Goal: Information Seeking & Learning: Learn about a topic

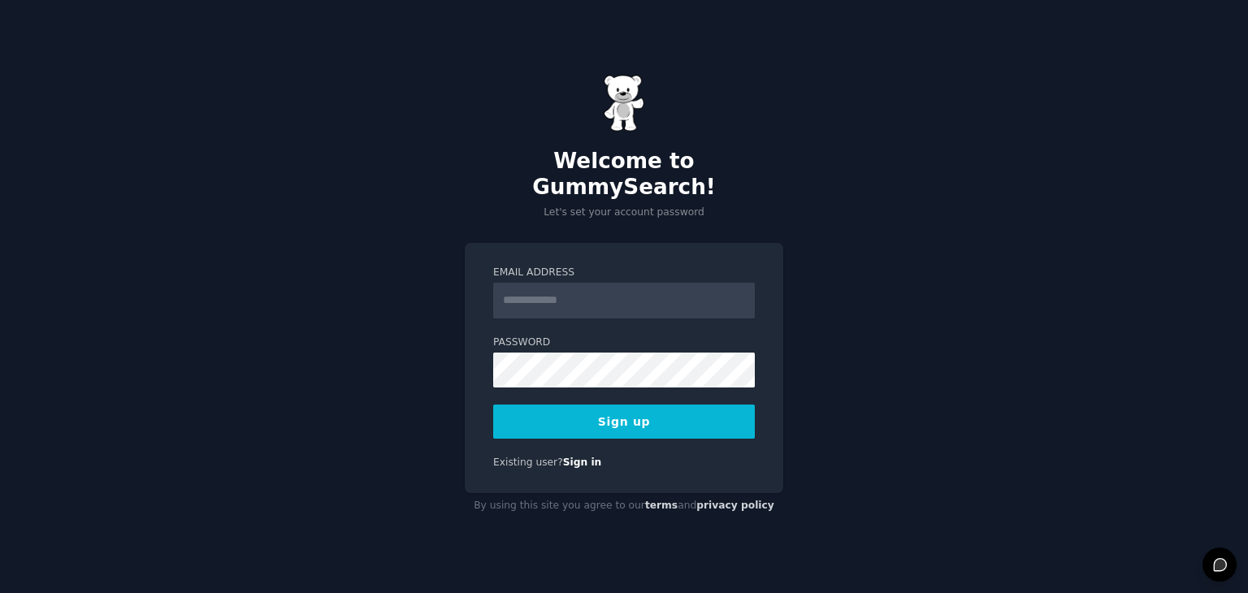
click at [563, 292] on input "Email Address" at bounding box center [624, 301] width 262 height 36
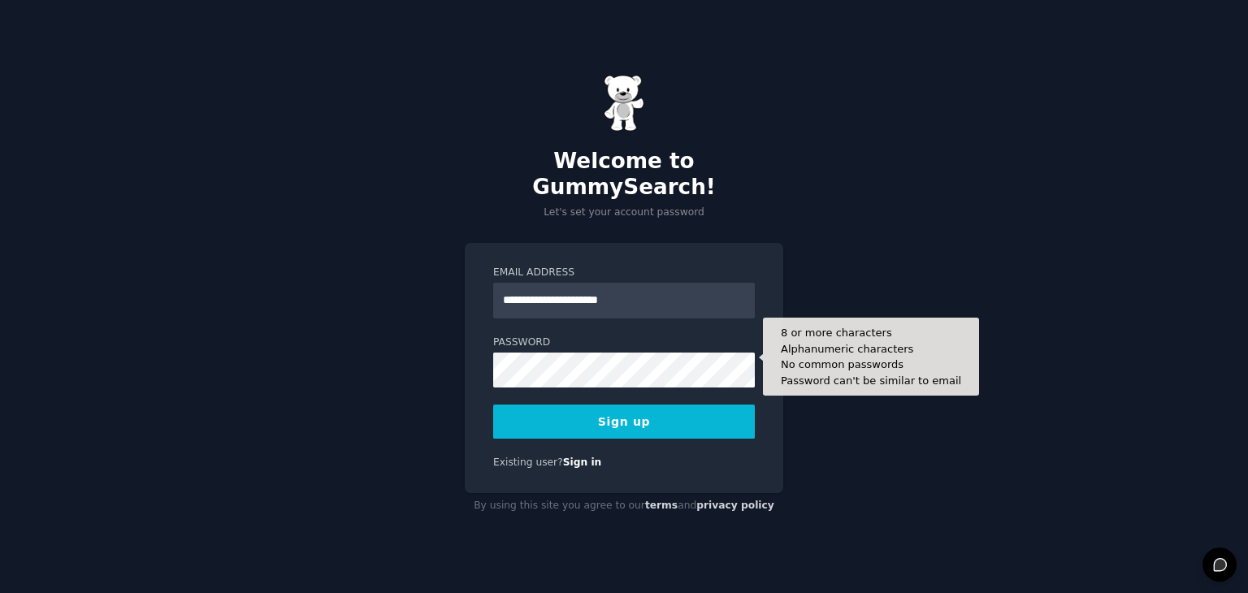
type input "**********"
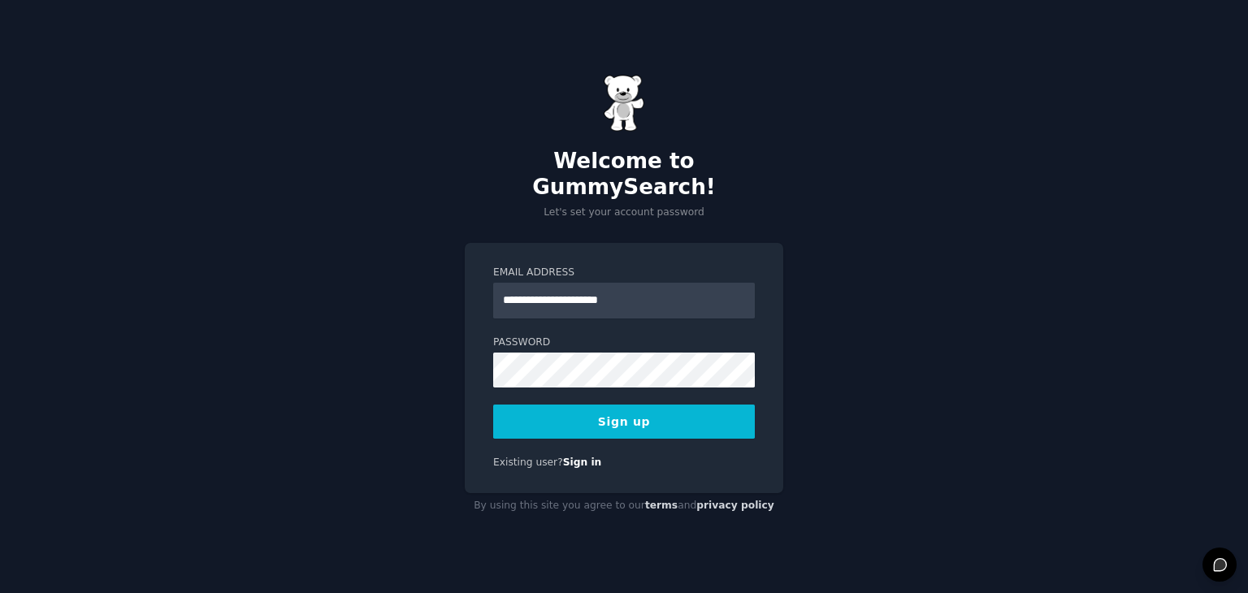
click at [704, 419] on button "Sign up" at bounding box center [624, 422] width 262 height 34
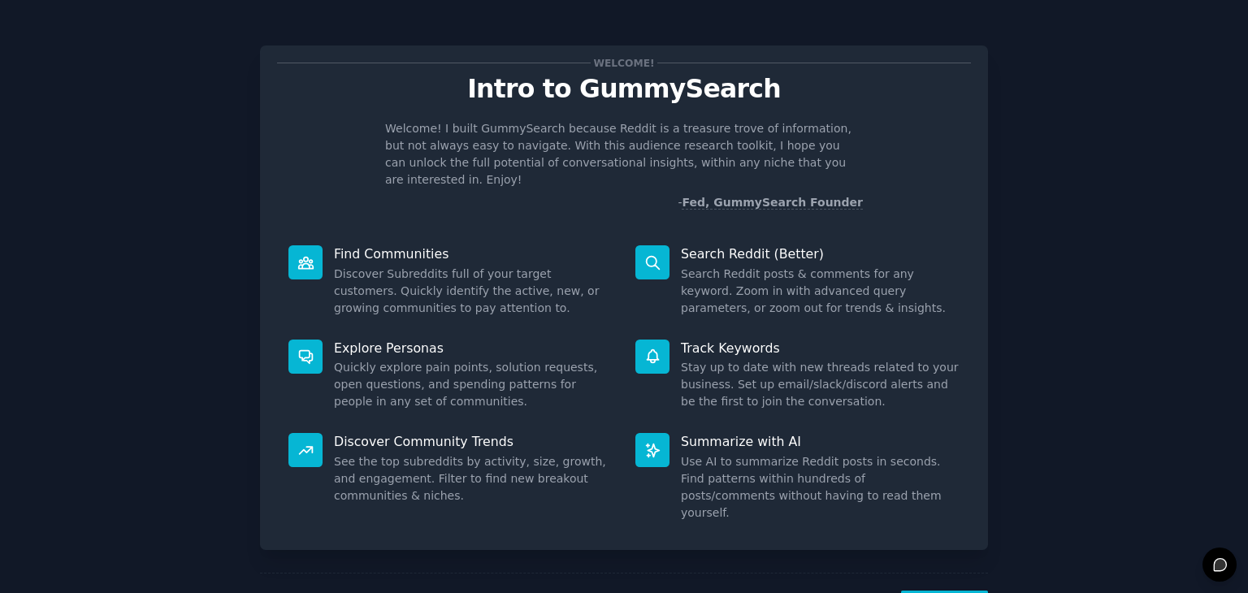
scroll to position [42, 0]
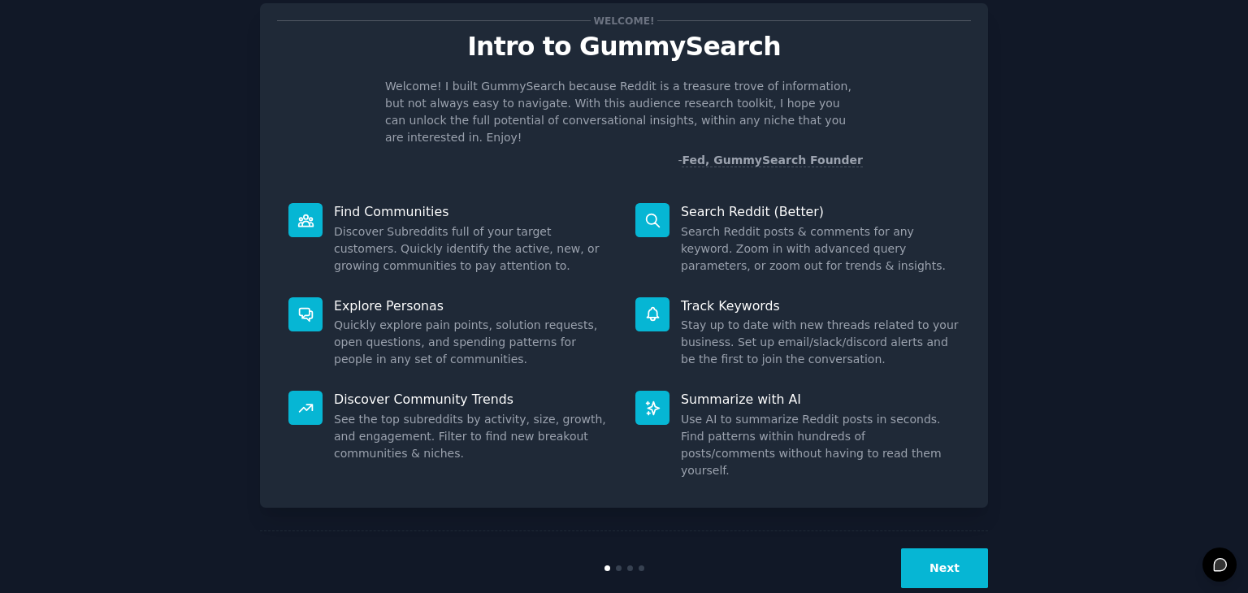
click at [939, 558] on div "Next" at bounding box center [624, 568] width 728 height 75
click at [929, 548] on button "Next" at bounding box center [944, 568] width 87 height 40
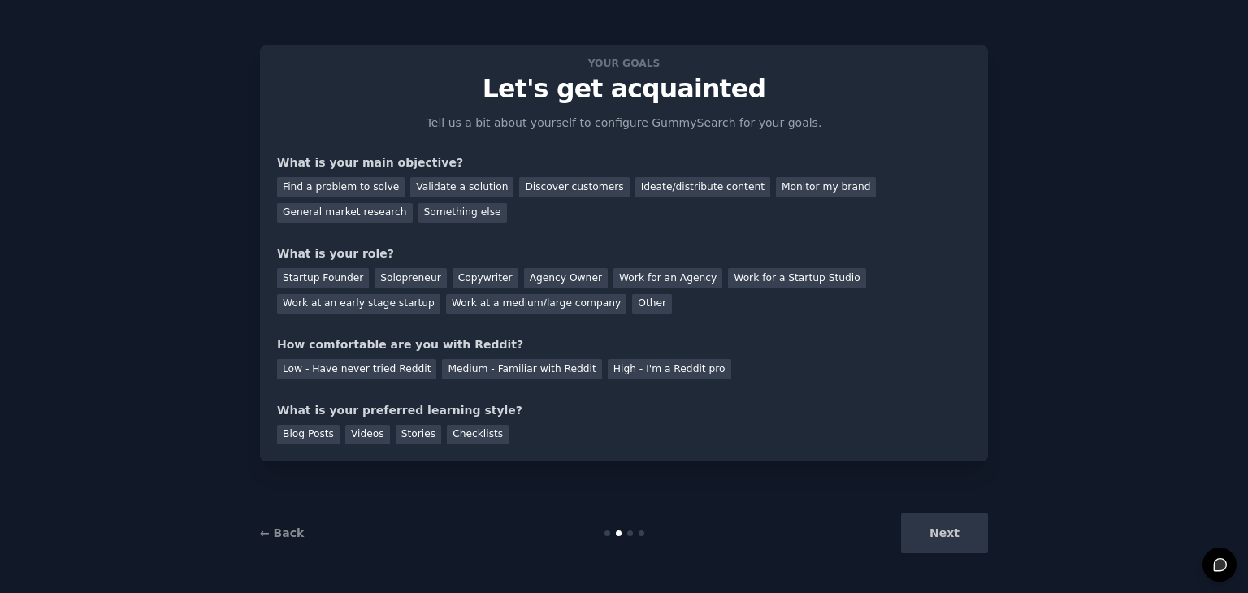
click at [929, 527] on div "Next" at bounding box center [866, 534] width 243 height 40
click at [410, 277] on div "Solopreneur" at bounding box center [411, 278] width 72 height 20
click at [321, 275] on div "Startup Founder" at bounding box center [323, 278] width 92 height 20
click at [455, 187] on div "Validate a solution" at bounding box center [461, 187] width 103 height 20
click at [535, 180] on div "Discover customers" at bounding box center [574, 187] width 110 height 20
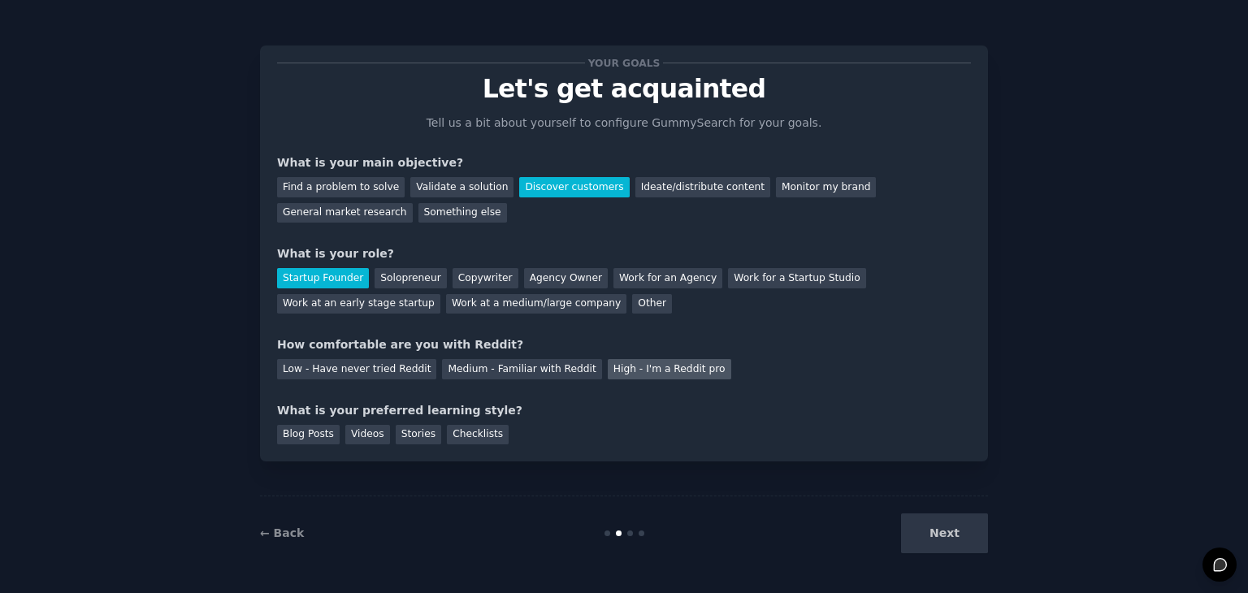
click at [608, 372] on div "High - I'm a Reddit pro" at bounding box center [670, 369] width 124 height 20
click at [307, 429] on div "Blog Posts" at bounding box center [308, 435] width 63 height 20
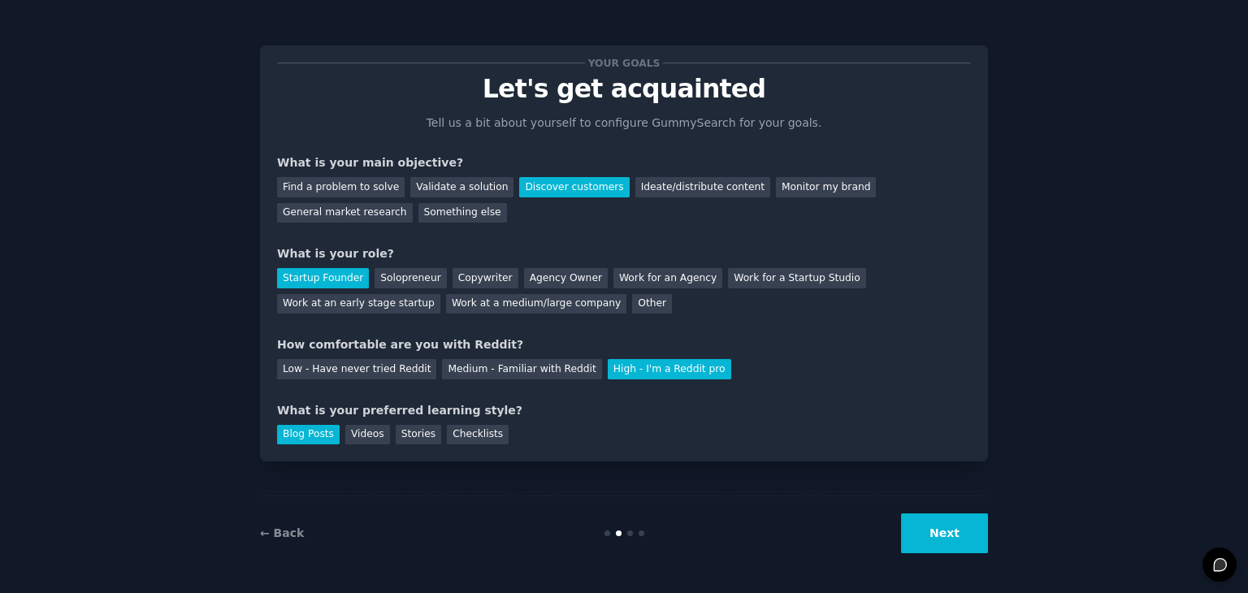
click at [947, 534] on button "Next" at bounding box center [944, 534] width 87 height 40
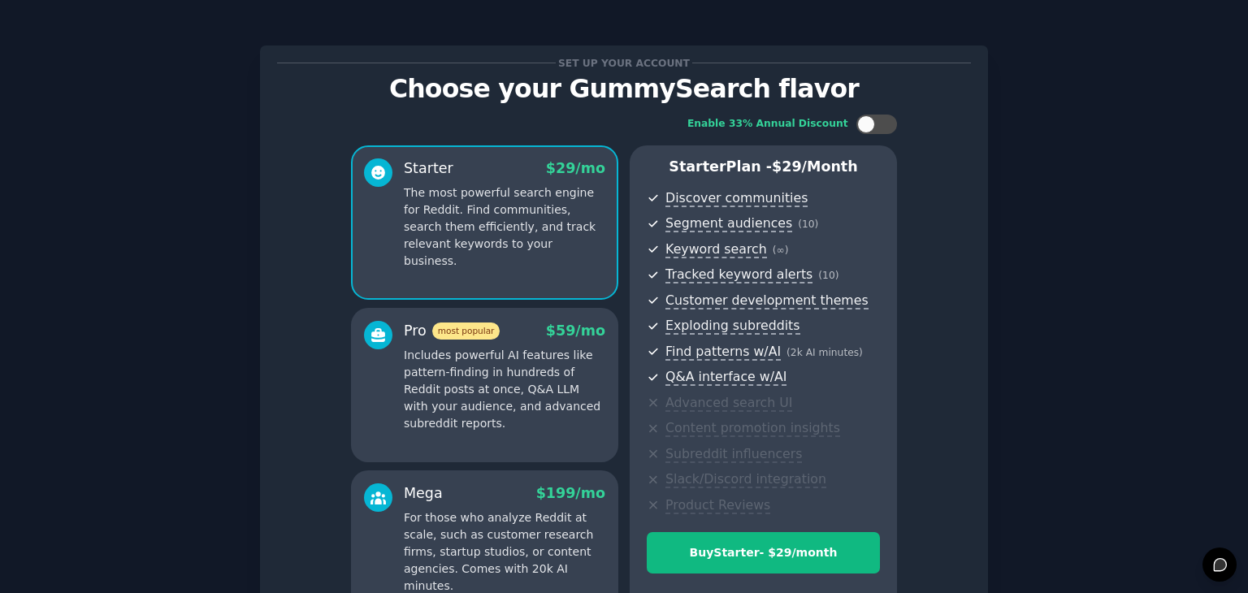
scroll to position [185, 0]
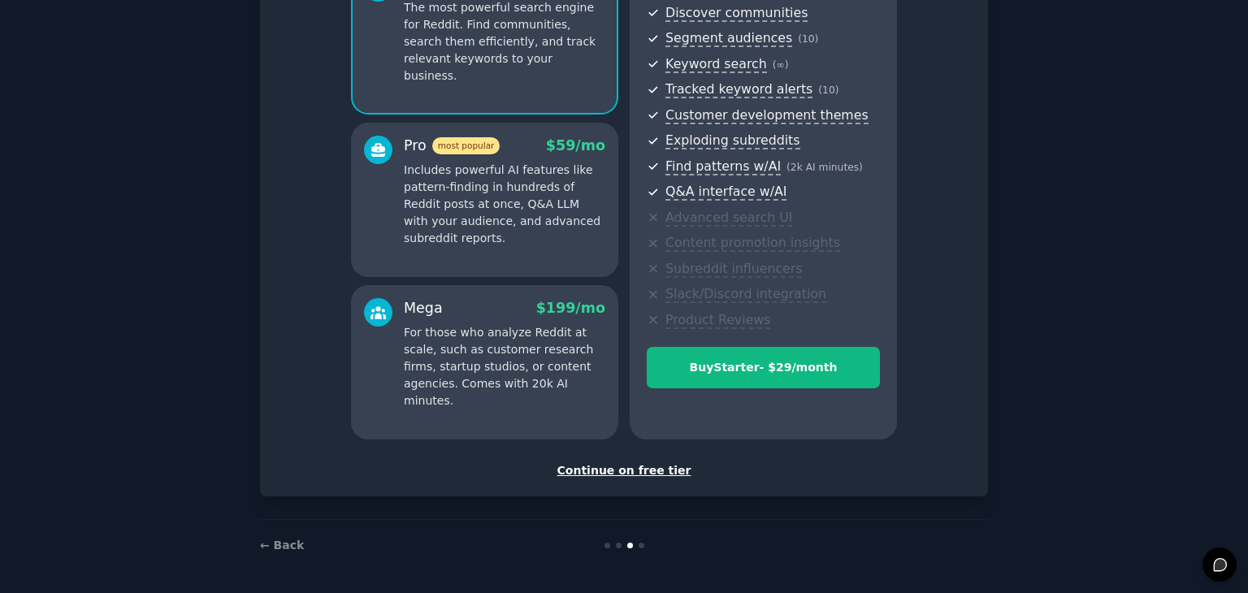
click at [628, 472] on div "Continue on free tier" at bounding box center [624, 470] width 694 height 17
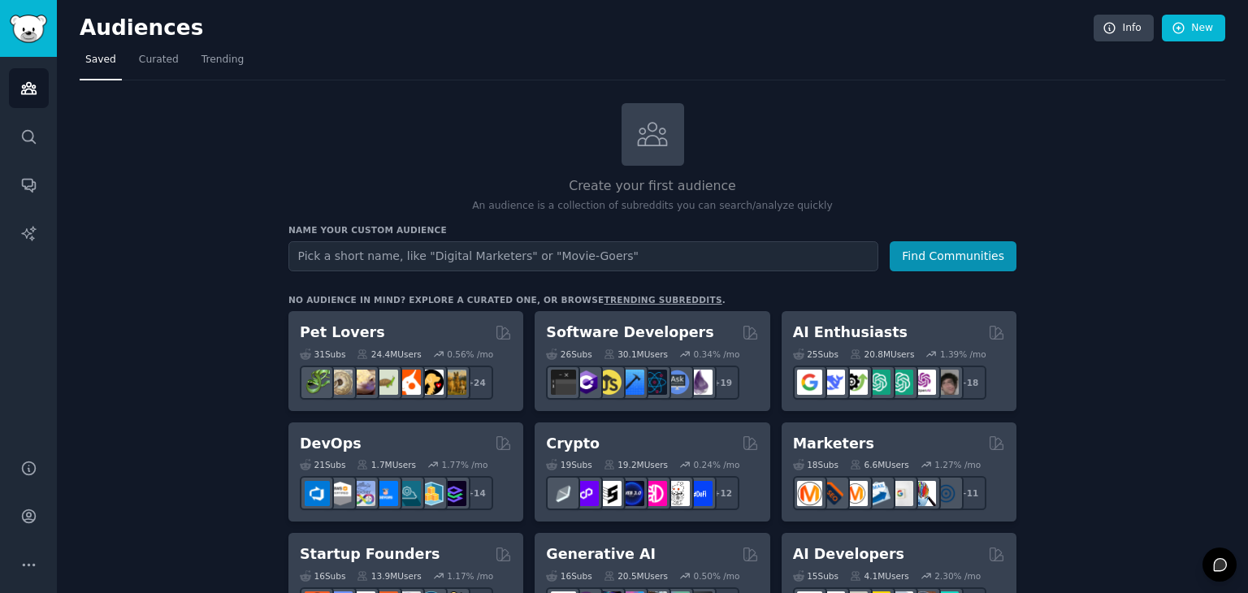
click at [379, 248] on input "text" at bounding box center [583, 256] width 590 height 30
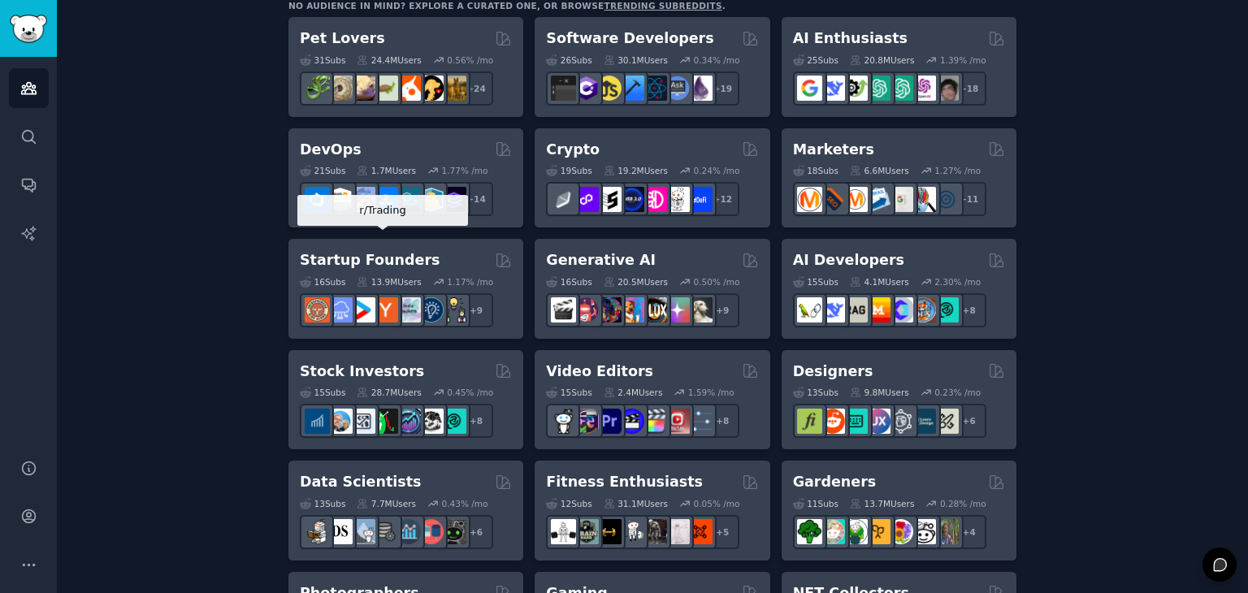
scroll to position [270, 0]
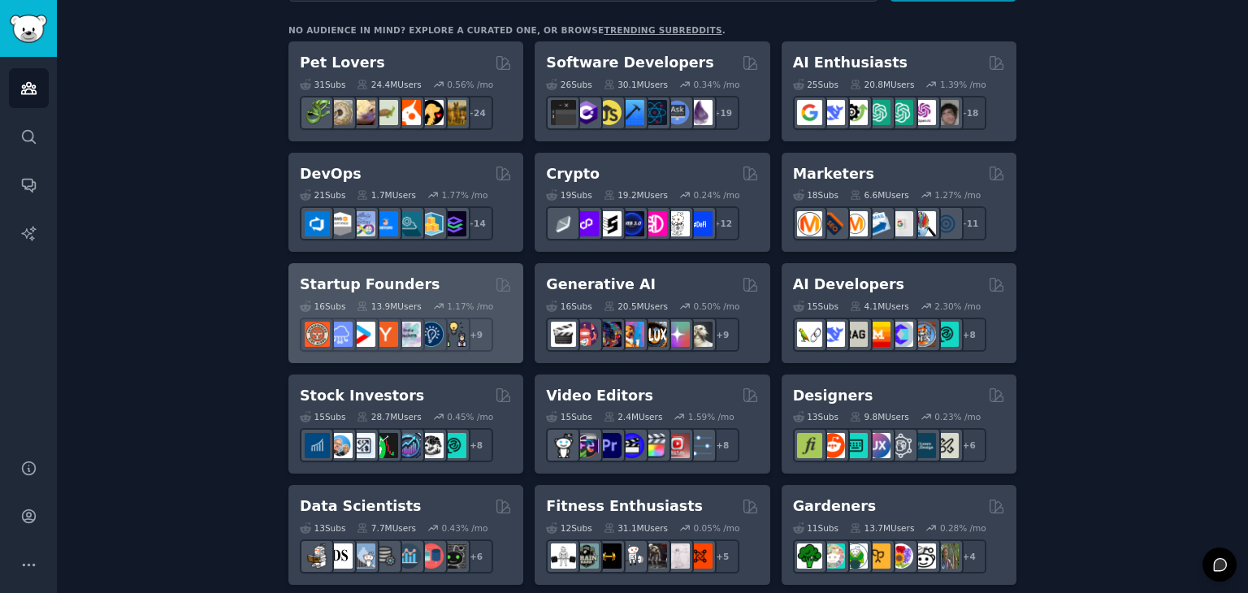
click at [383, 281] on h2 "Startup Founders" at bounding box center [370, 285] width 140 height 20
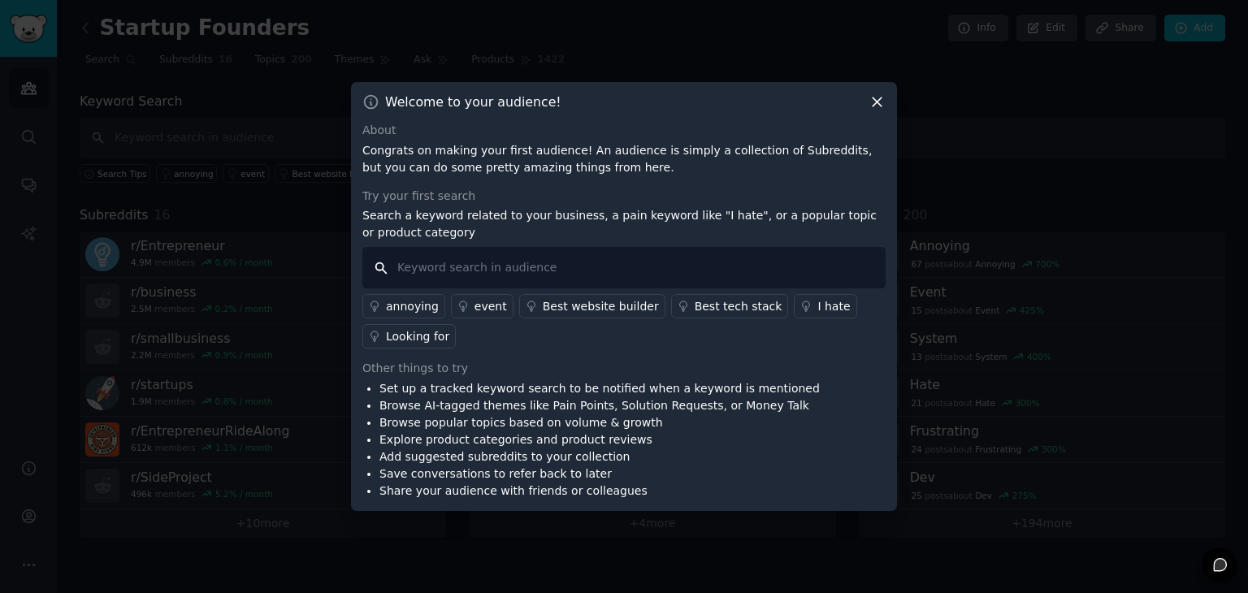
click at [465, 271] on input "text" at bounding box center [623, 267] width 523 height 41
type input "need developers"
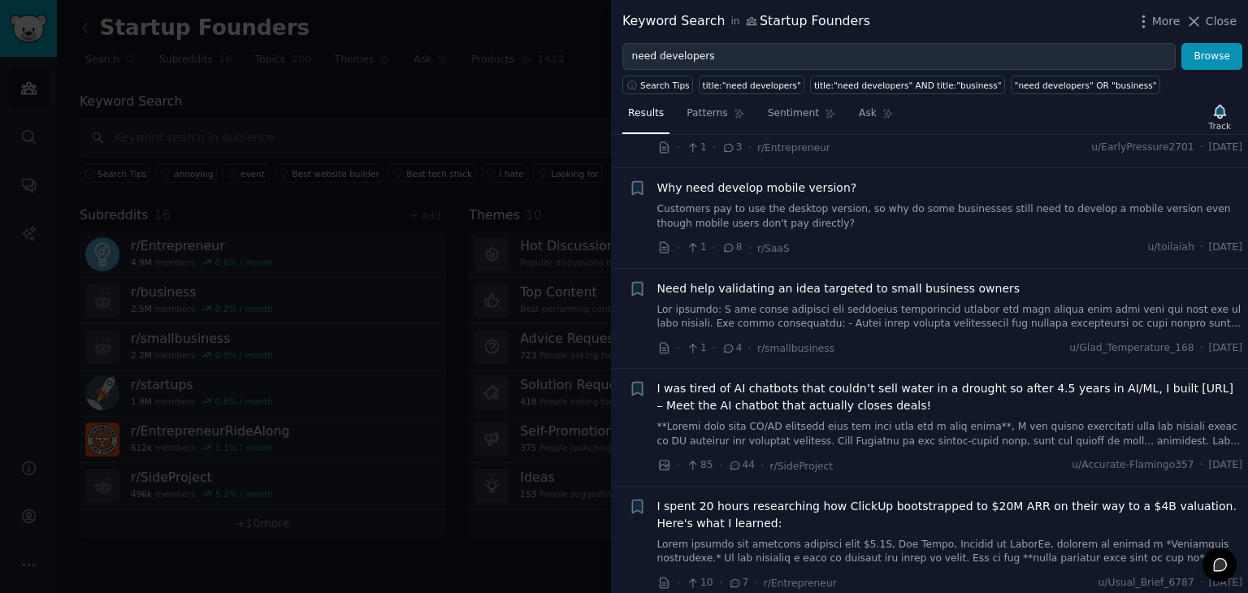
scroll to position [2425, 0]
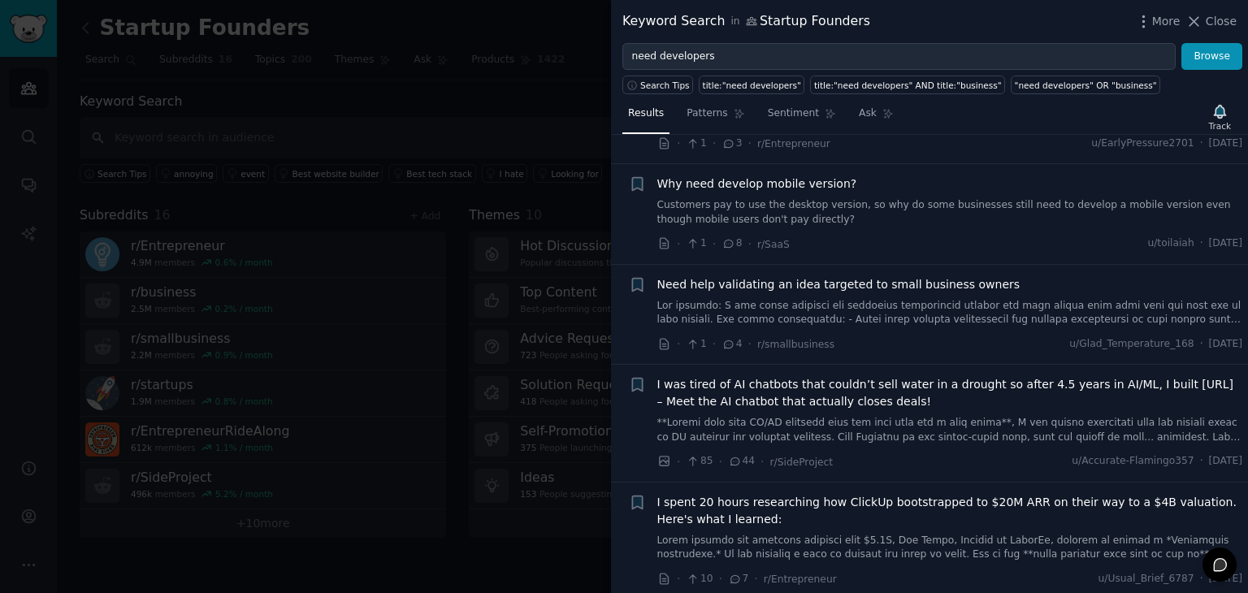
click at [1201, 9] on div "Keyword Search in Startup Founders More Close" at bounding box center [929, 21] width 637 height 43
click at [1198, 24] on icon at bounding box center [1193, 21] width 17 height 17
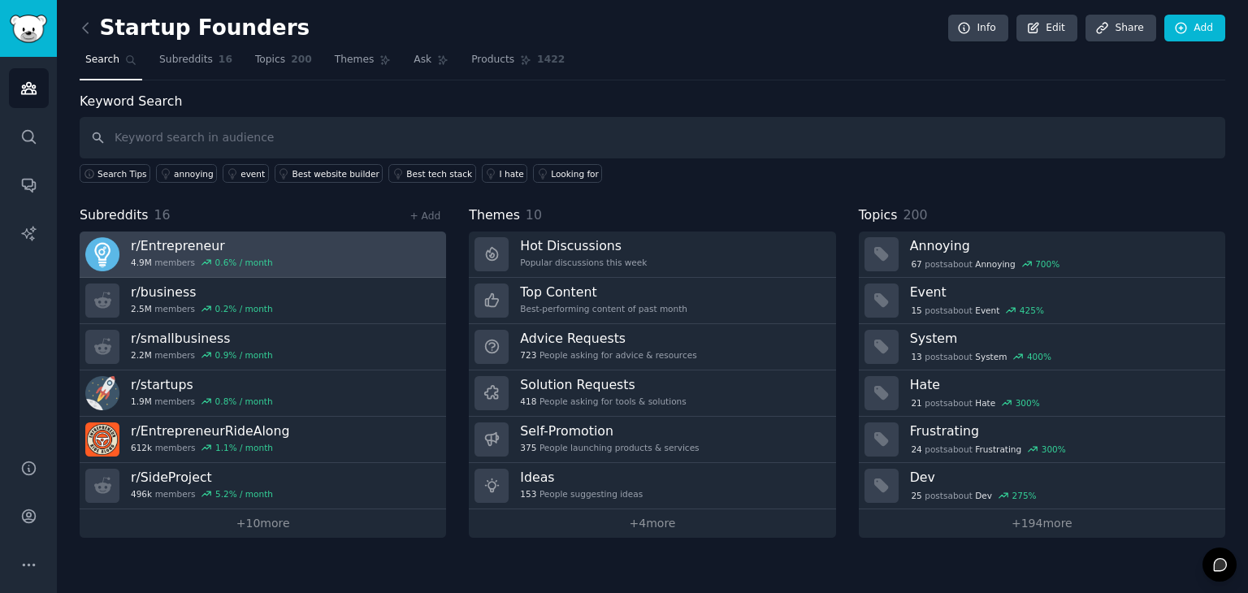
click at [230, 249] on h3 "r/ Entrepreneur" at bounding box center [202, 245] width 142 height 17
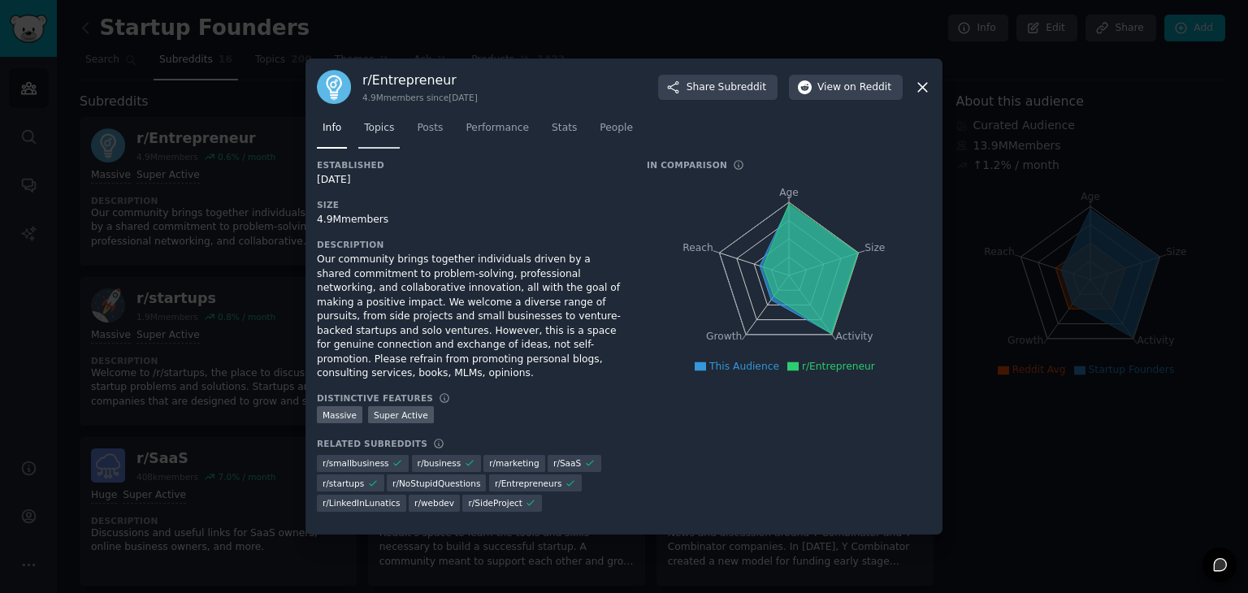
click at [388, 136] on span "Topics" at bounding box center [379, 128] width 30 height 15
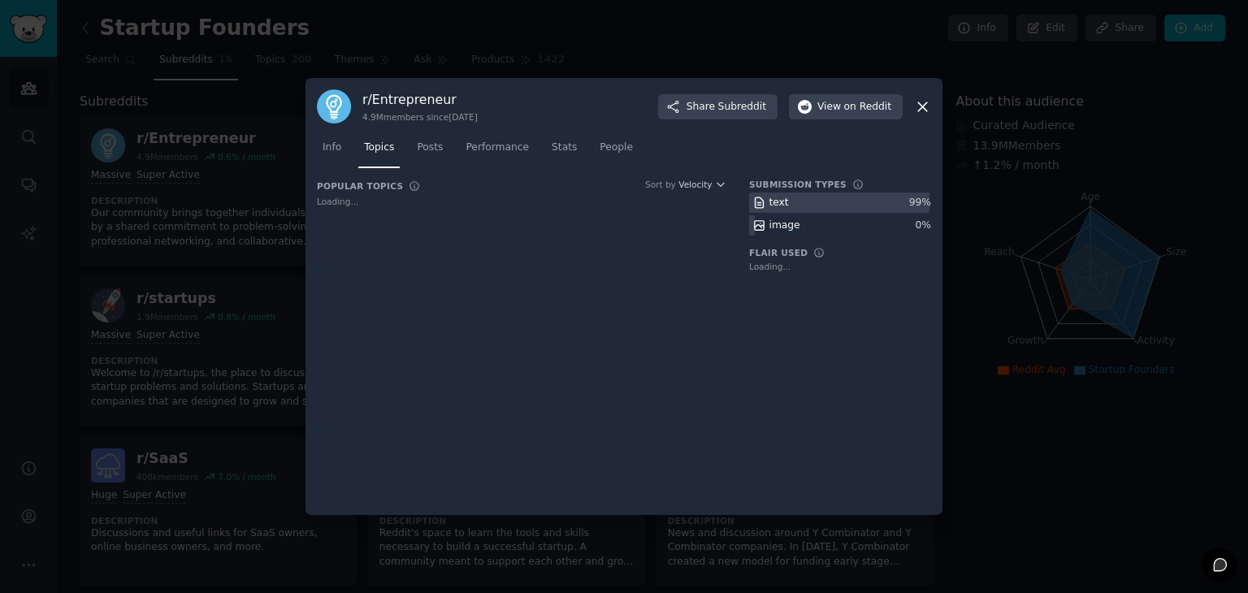
click at [921, 108] on icon at bounding box center [922, 106] width 9 height 9
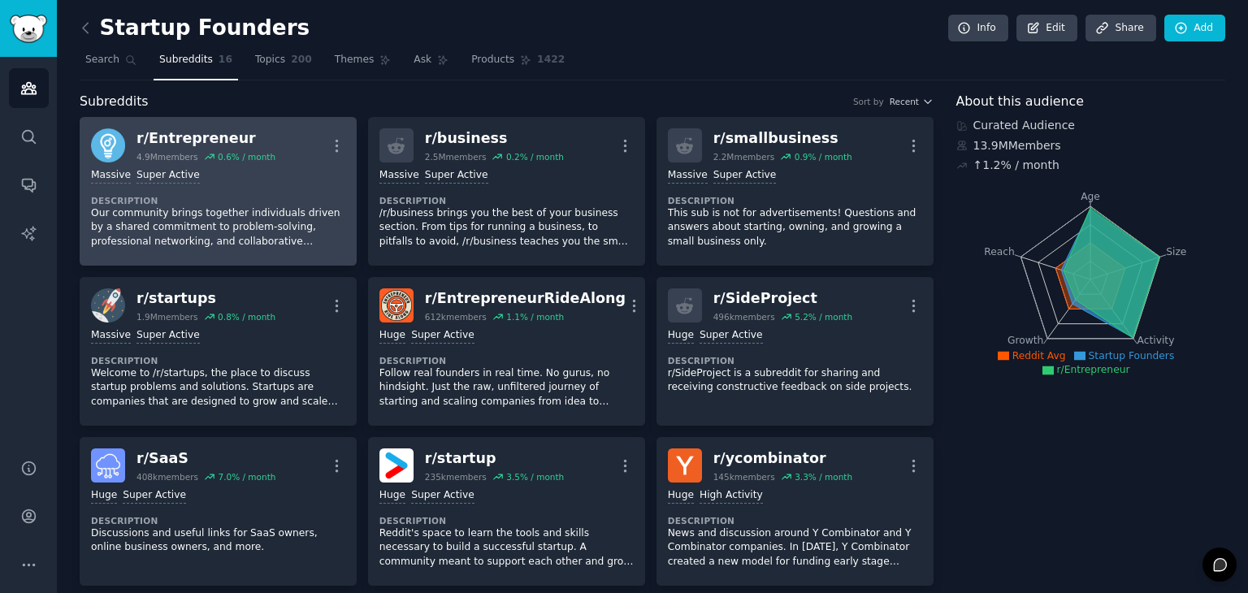
click at [254, 180] on div "Massive Super Active" at bounding box center [218, 175] width 254 height 15
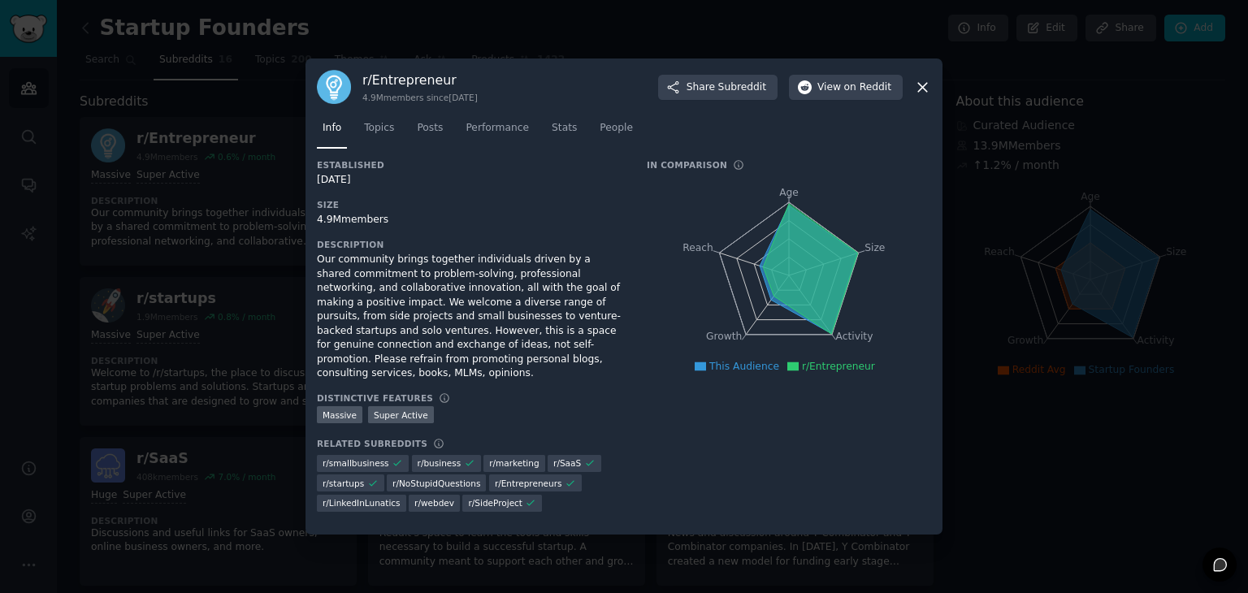
click at [920, 92] on icon at bounding box center [922, 87] width 17 height 17
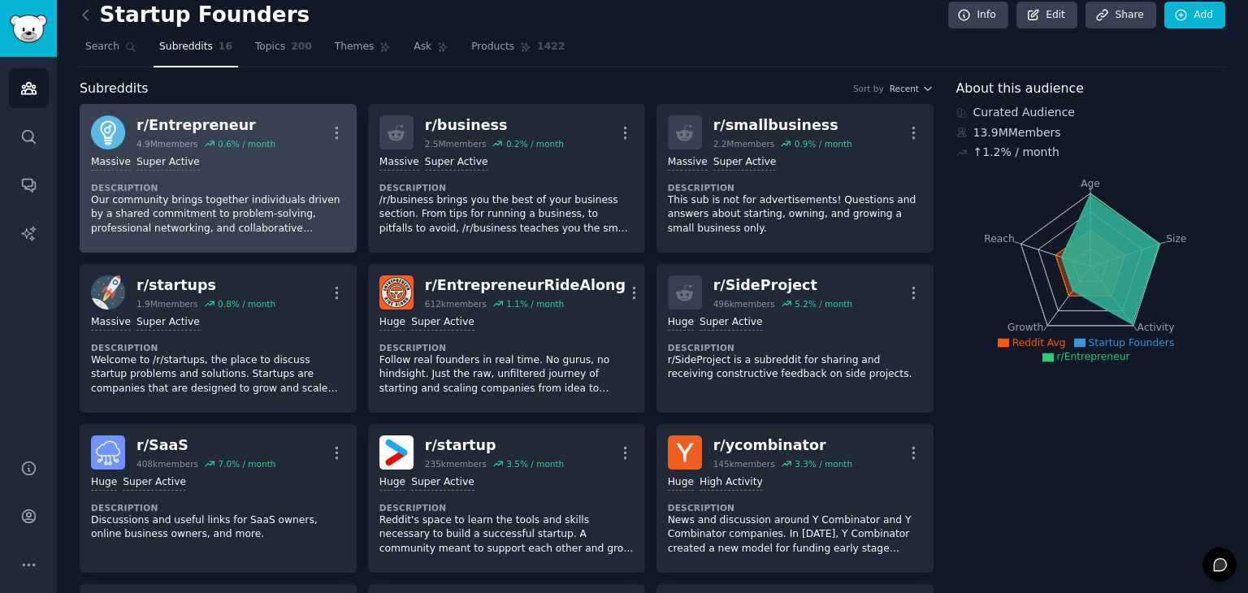
scroll to position [3, 0]
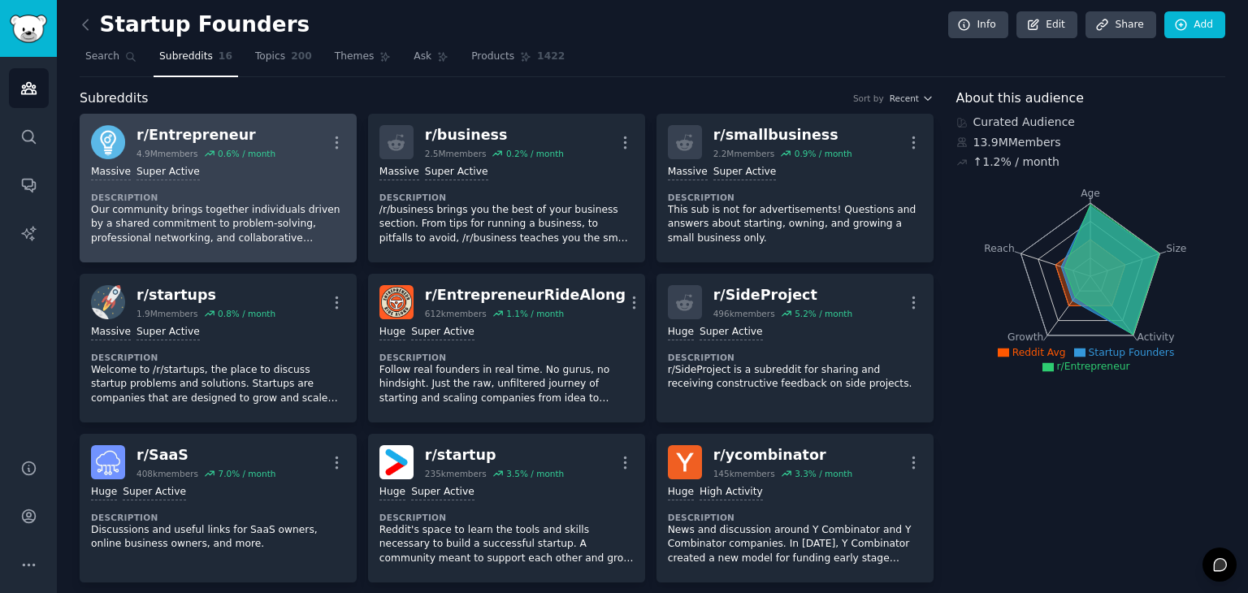
click at [303, 229] on p "Our community brings together individuals driven by a shared commitment to prob…" at bounding box center [218, 224] width 254 height 43
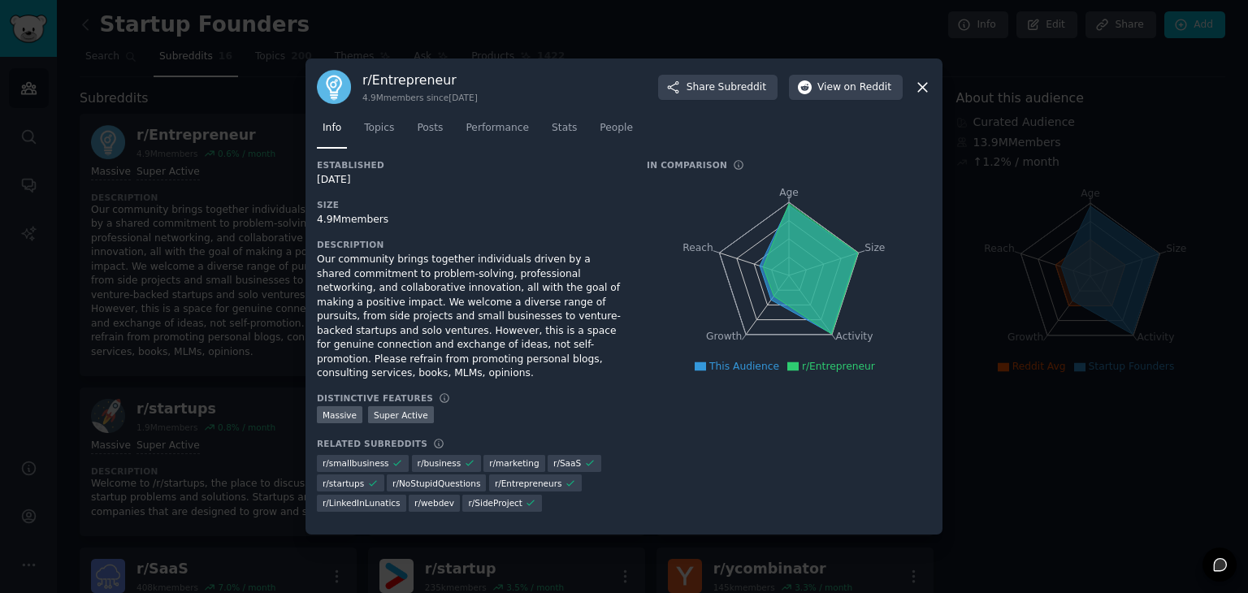
click at [920, 94] on icon at bounding box center [922, 87] width 17 height 17
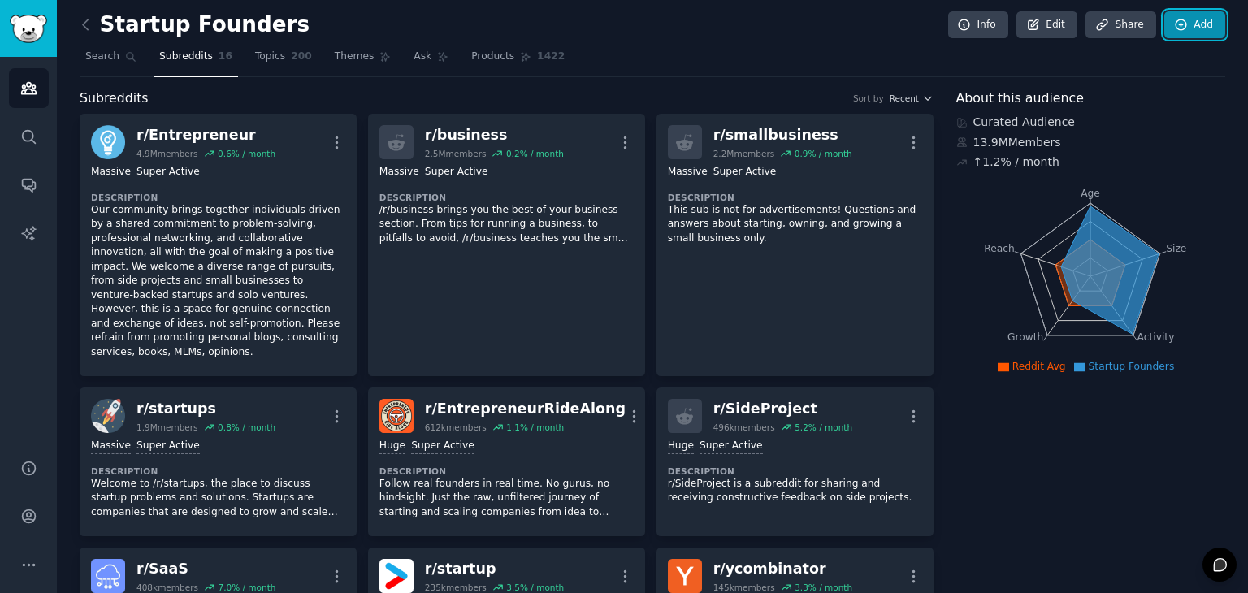
click at [1188, 20] on link "Add" at bounding box center [1194, 25] width 61 height 28
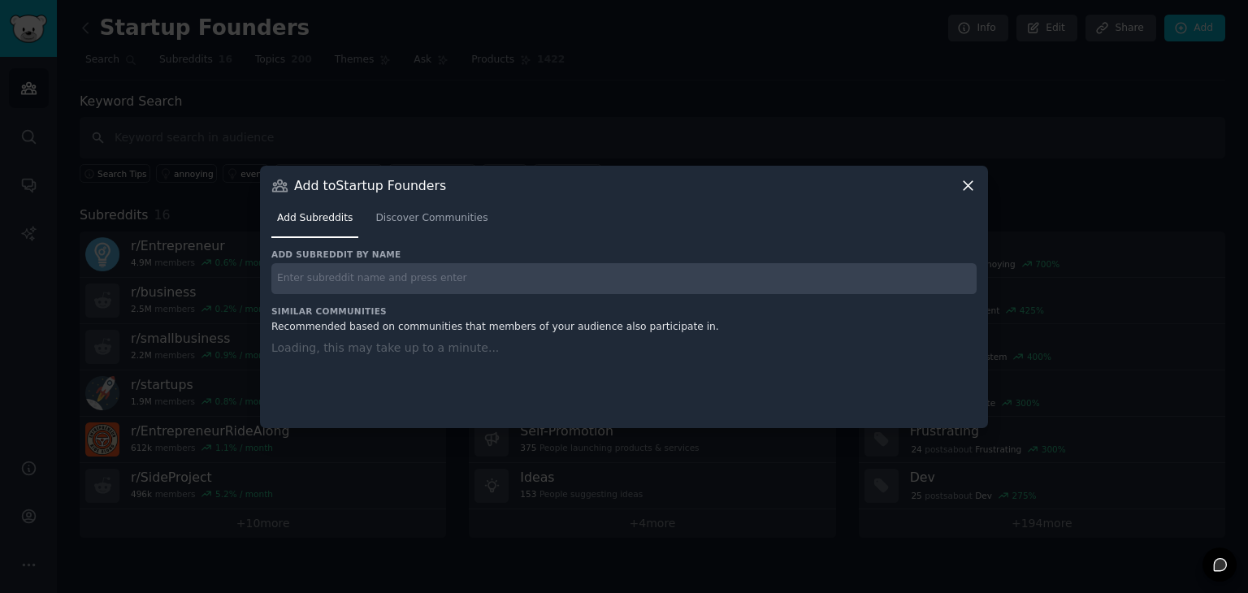
click at [962, 189] on icon at bounding box center [968, 185] width 17 height 17
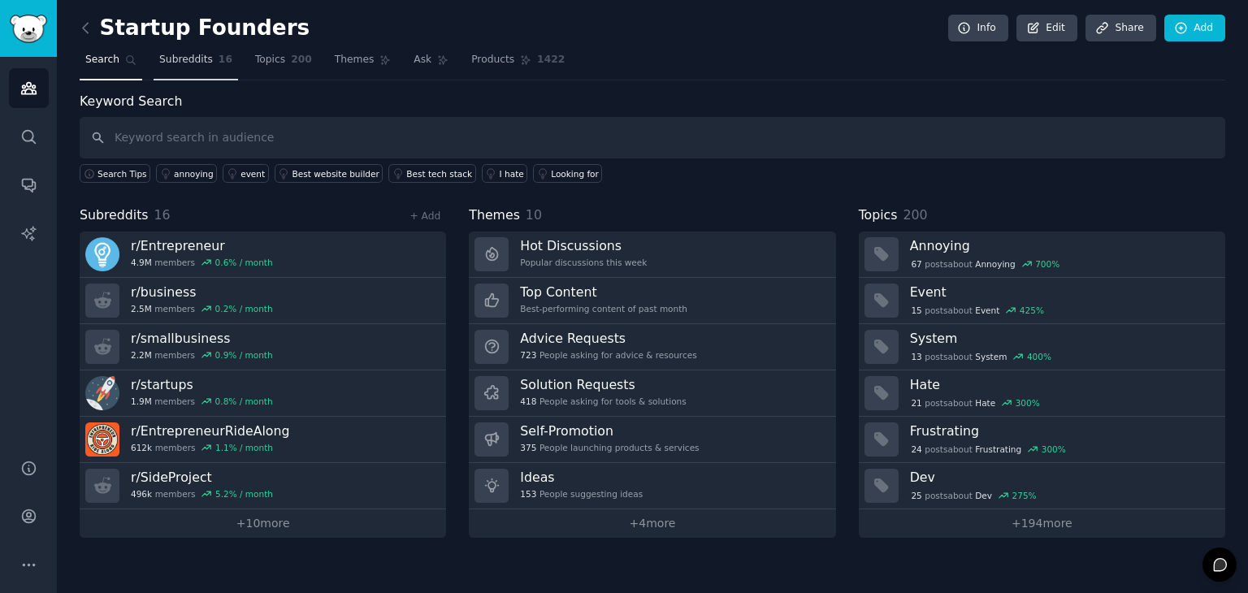
click at [202, 53] on span "Subreddits" at bounding box center [186, 60] width 54 height 15
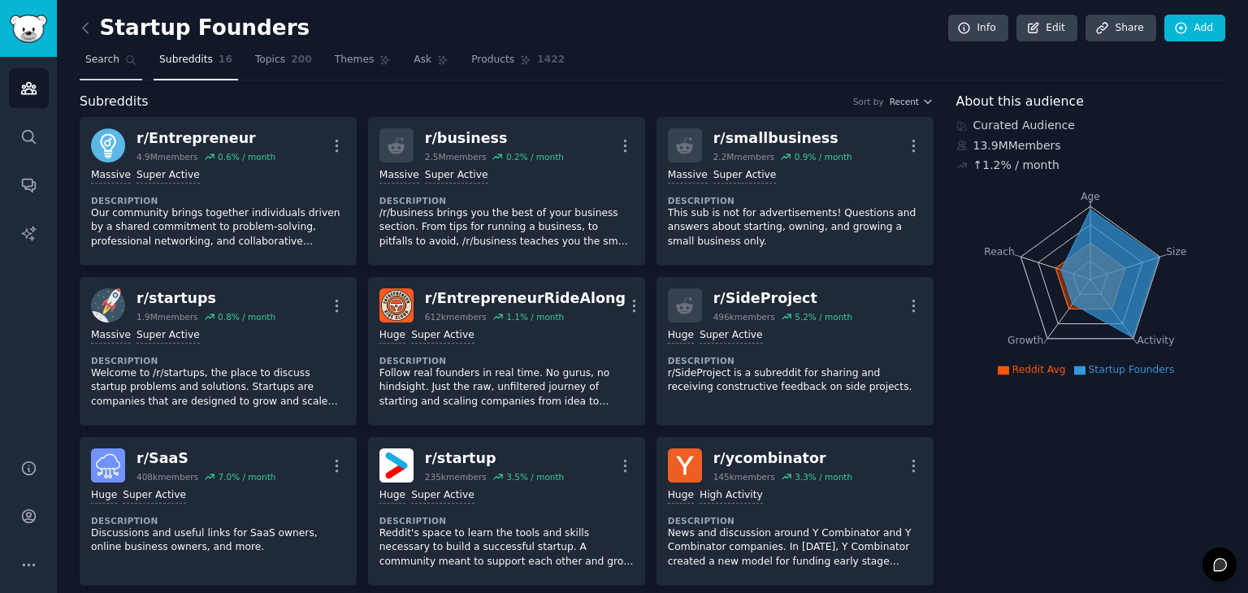
click at [111, 63] on span "Search" at bounding box center [102, 60] width 34 height 15
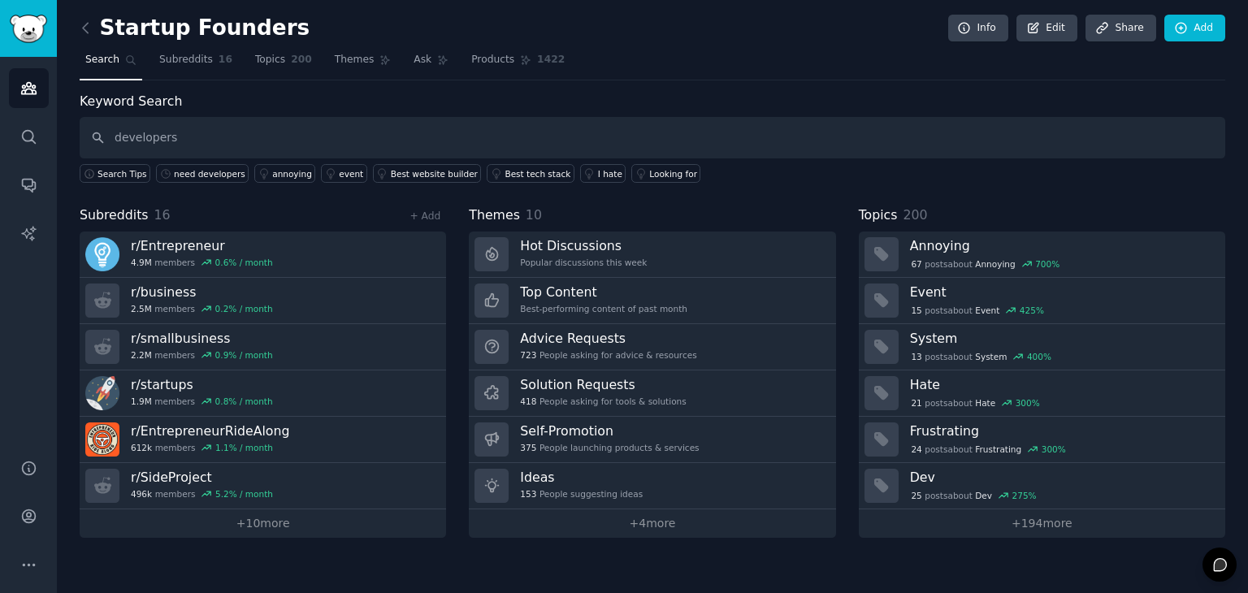
type input "developers"
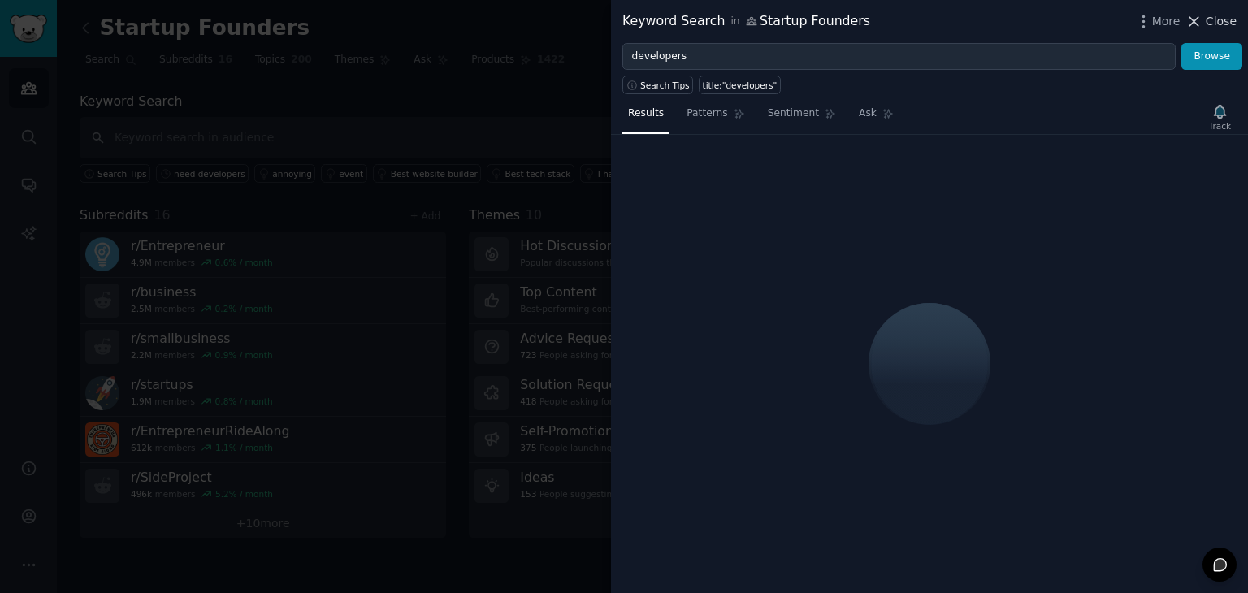
click at [1203, 19] on icon at bounding box center [1193, 21] width 17 height 17
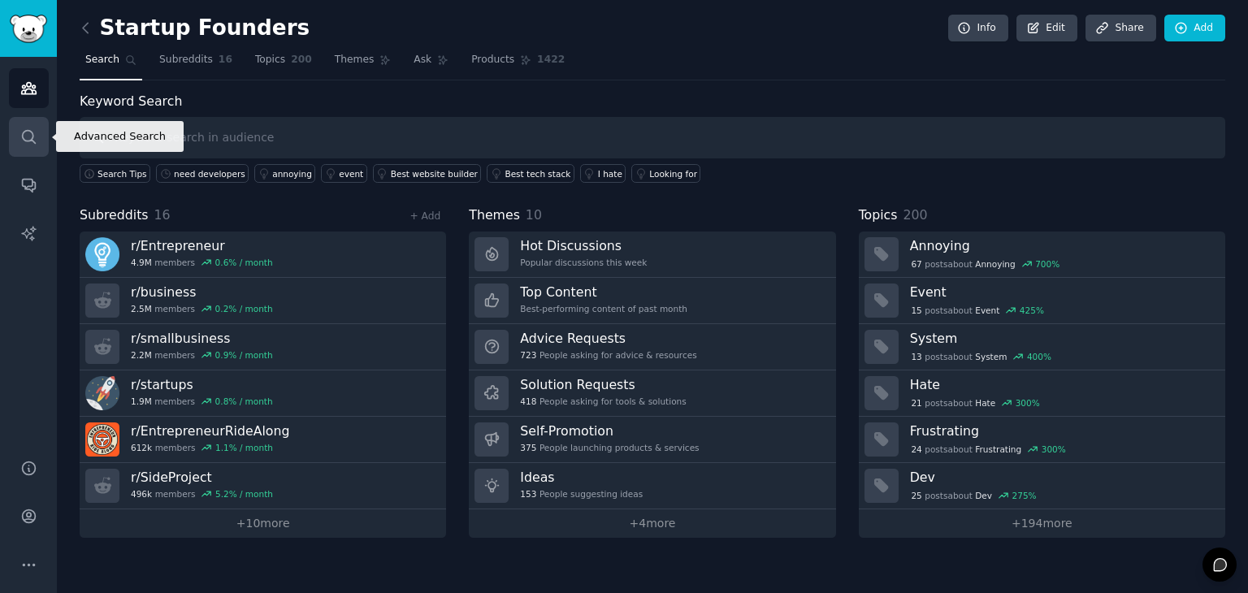
click at [36, 132] on icon "Sidebar" at bounding box center [28, 136] width 17 height 17
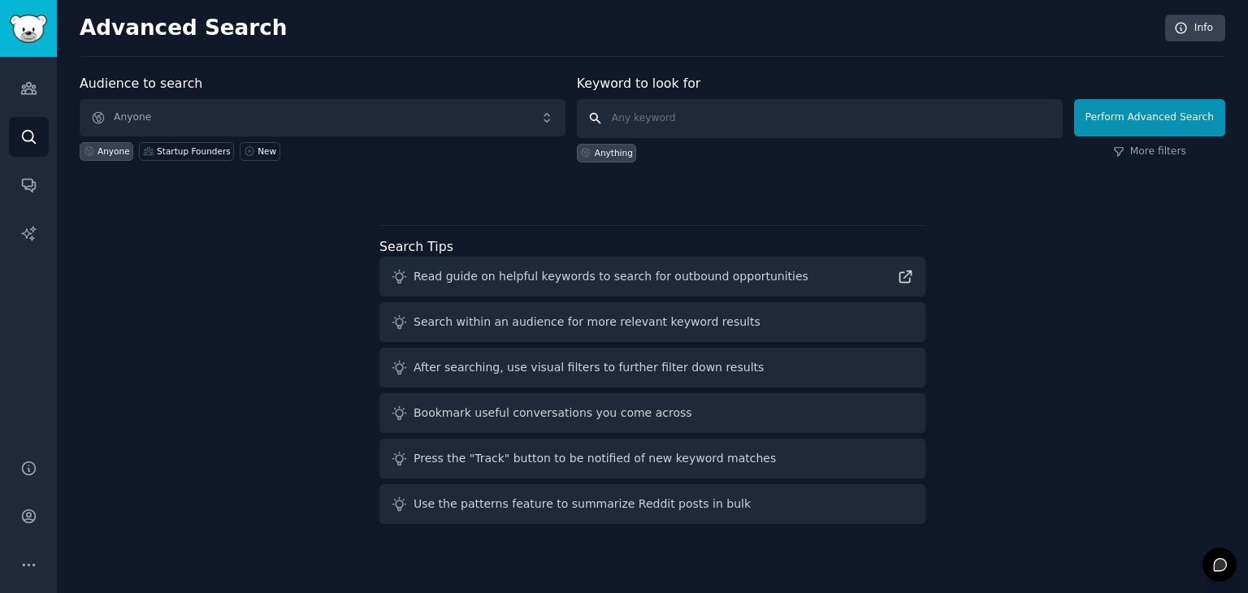
click at [678, 121] on input "text" at bounding box center [820, 118] width 486 height 39
type input "need developers"
click button "Perform Advanced Search" at bounding box center [1149, 117] width 151 height 37
click at [22, 95] on icon "Sidebar" at bounding box center [28, 88] width 17 height 17
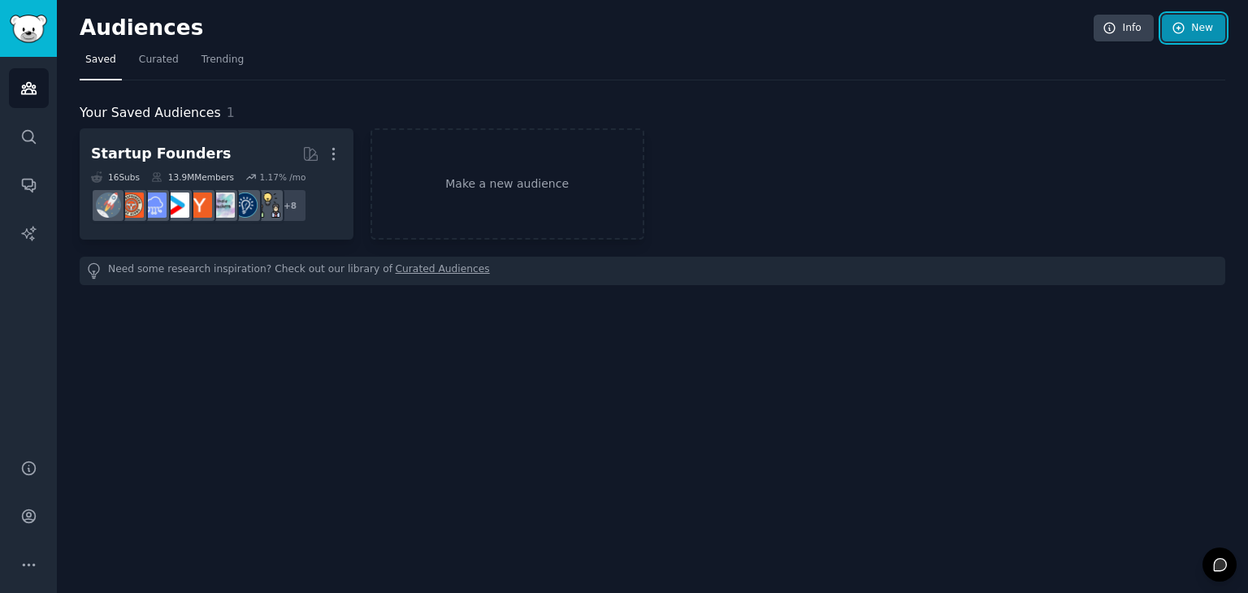
click at [1188, 30] on link "New" at bounding box center [1193, 29] width 63 height 28
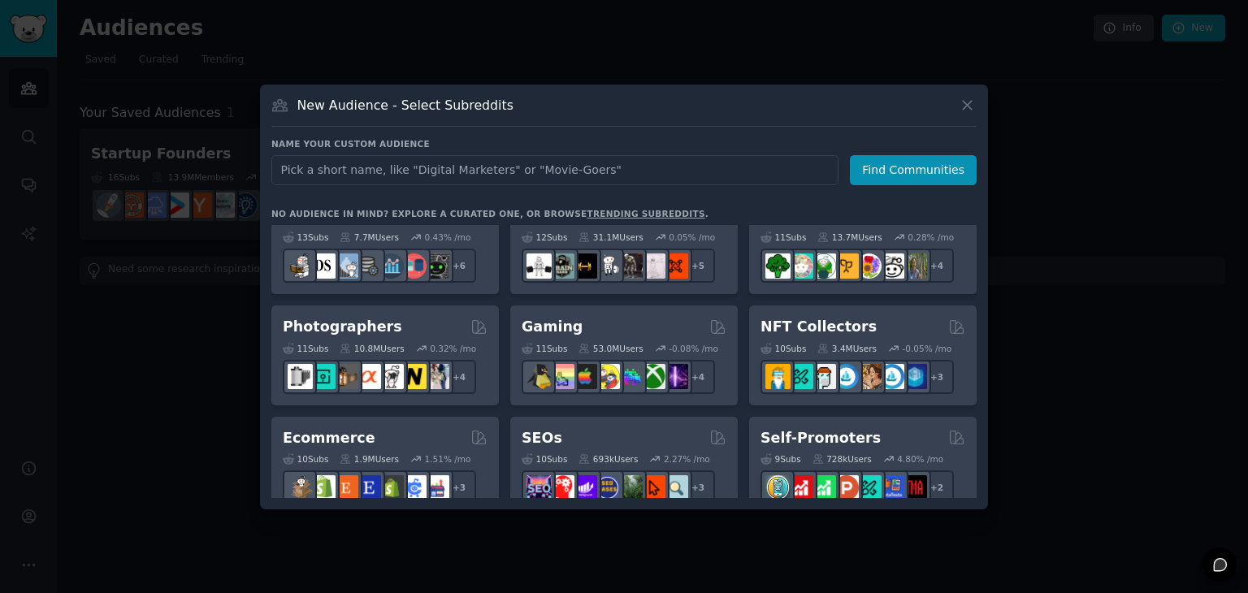
scroll to position [475, 0]
type input "startup"
click at [926, 166] on button "Find Communities" at bounding box center [913, 170] width 127 height 30
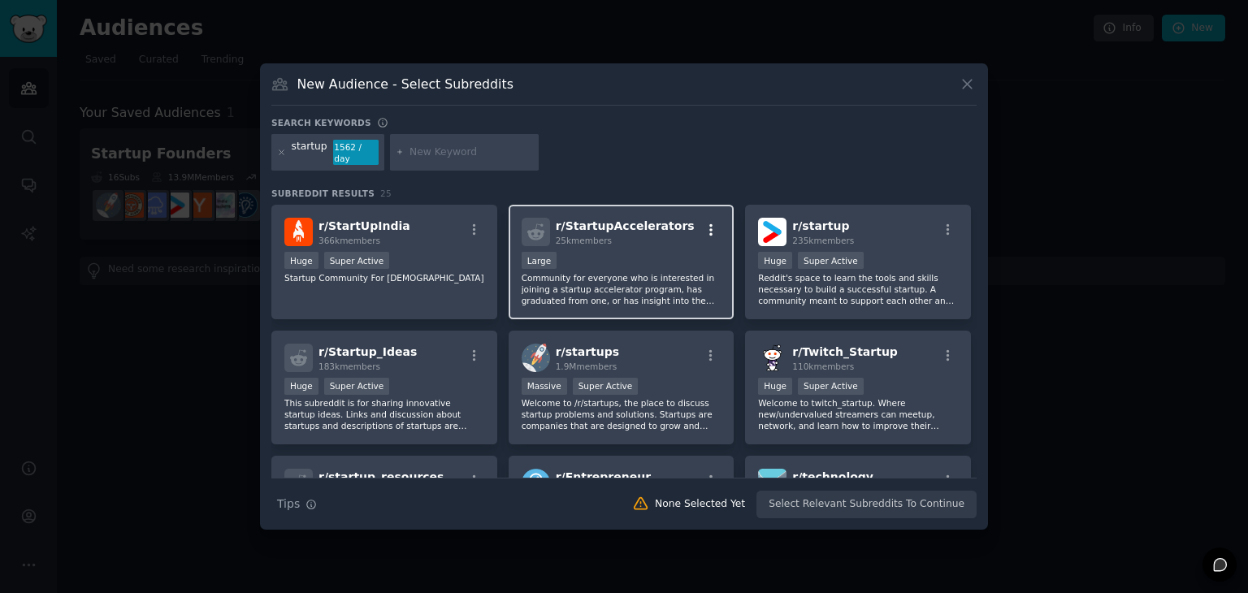
click at [714, 223] on icon "button" at bounding box center [711, 230] width 15 height 15
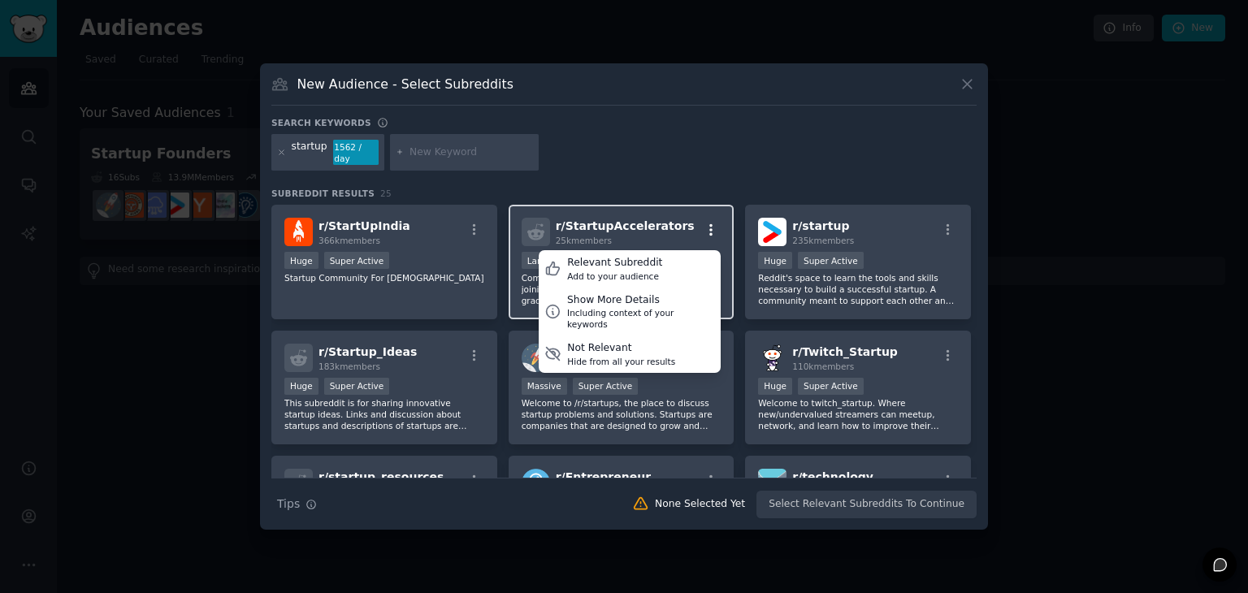
click at [714, 223] on icon "button" at bounding box center [711, 230] width 15 height 15
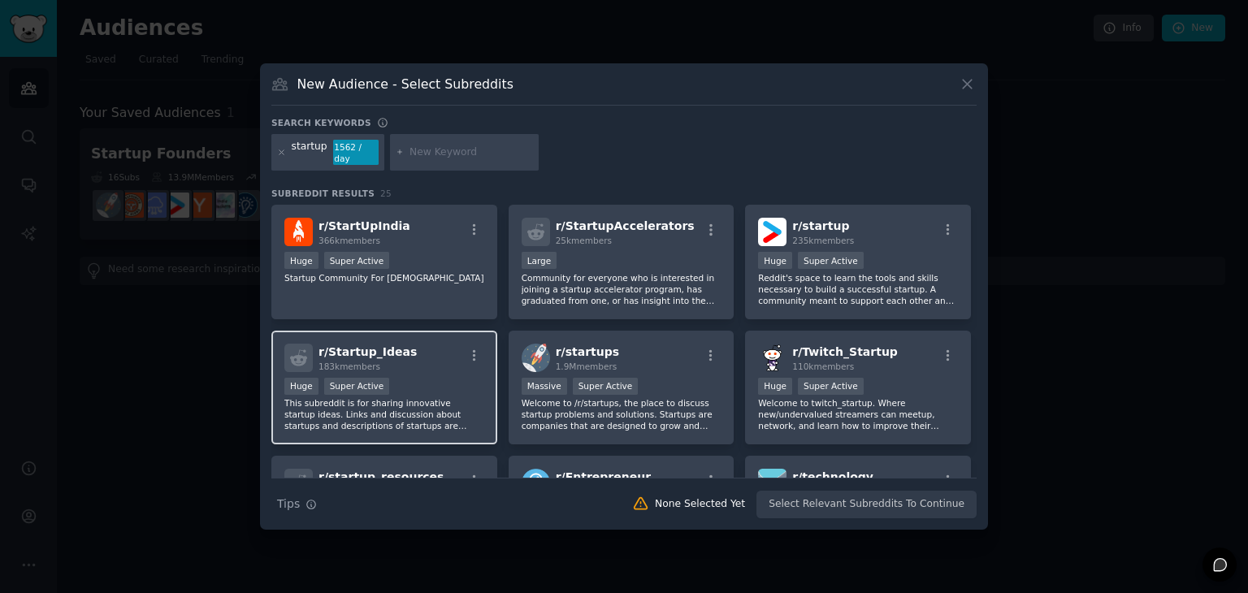
click at [418, 349] on div "r/ Startup_Ideas 183k members" at bounding box center [384, 358] width 200 height 28
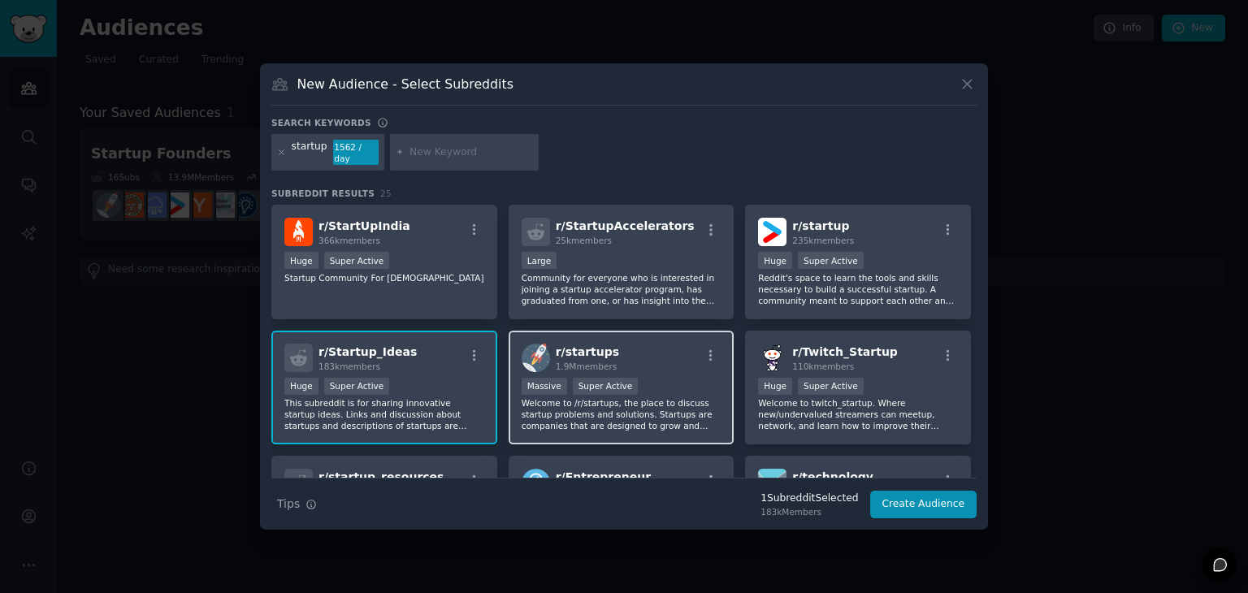
click at [629, 355] on div "r/ startups 1.9M members" at bounding box center [622, 358] width 200 height 28
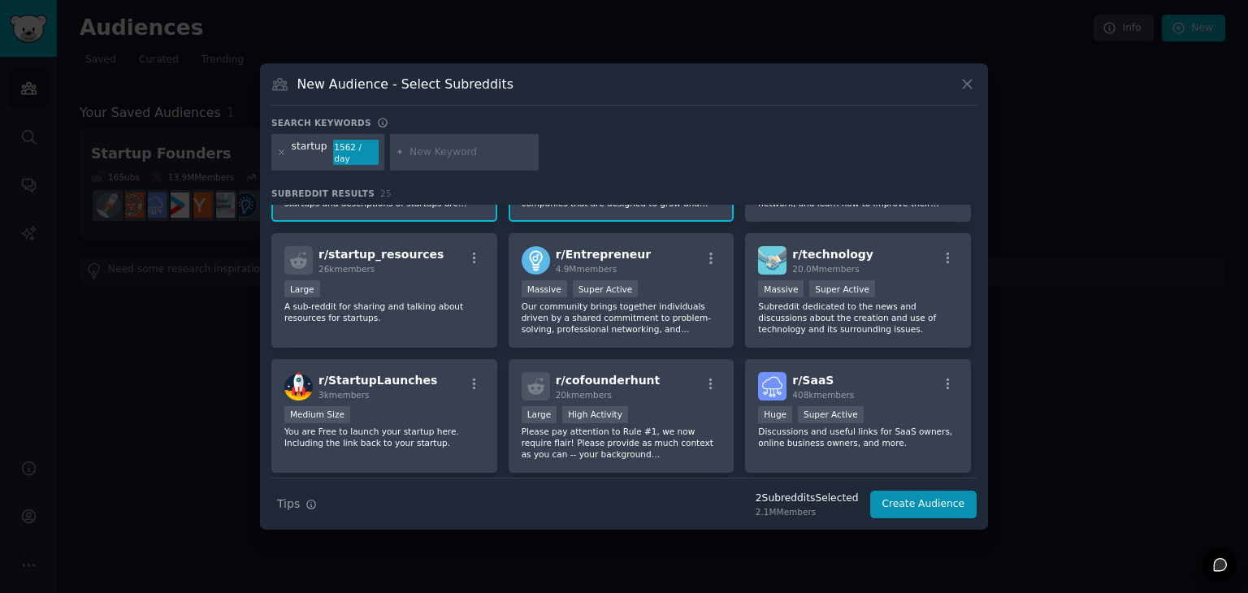
scroll to position [223, 0]
click at [660, 283] on div "Massive Super Active" at bounding box center [622, 290] width 200 height 20
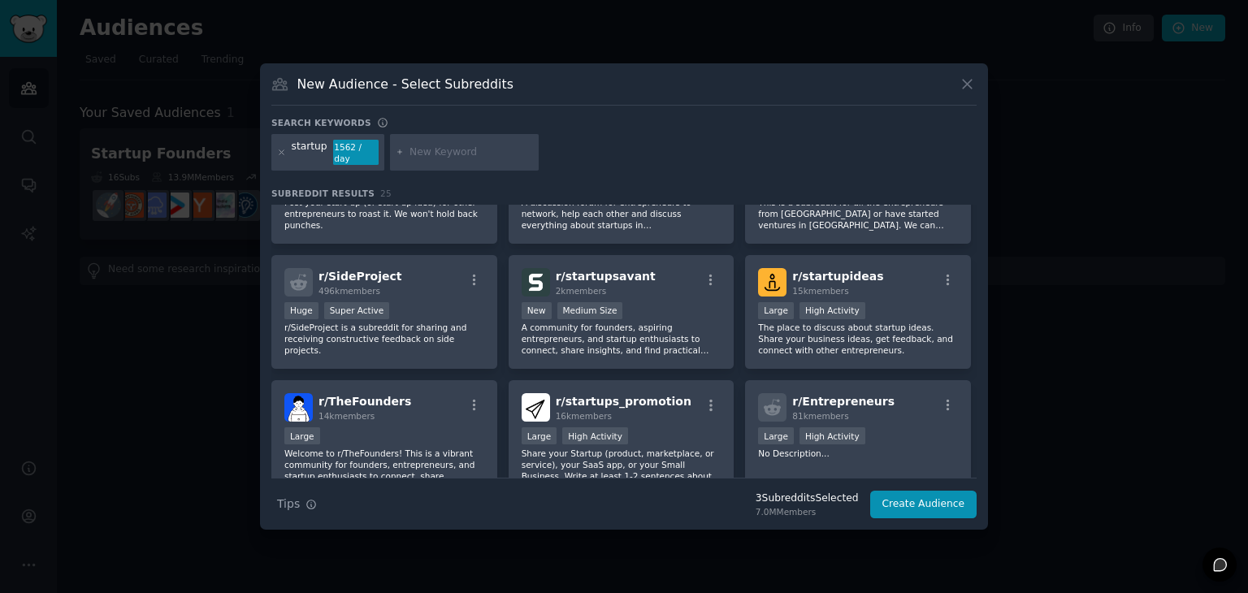
scroll to position [579, 0]
click at [853, 332] on p "The place to discuss about startup ideas. Share your business ideas, get feedba…" at bounding box center [858, 338] width 200 height 34
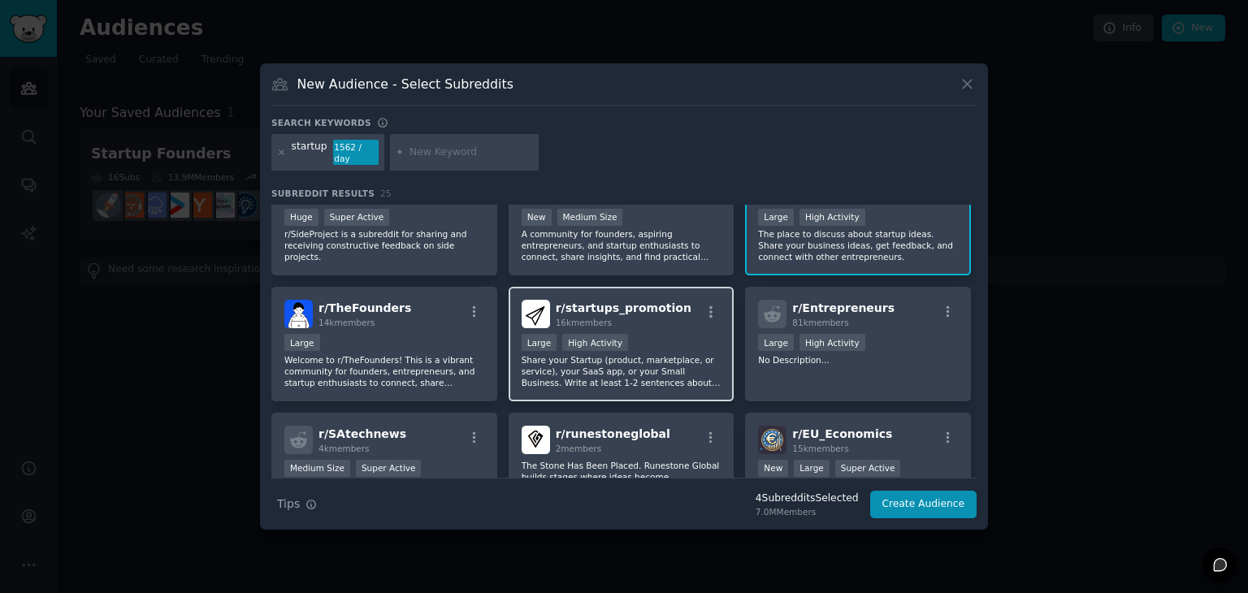
scroll to position [678, 0]
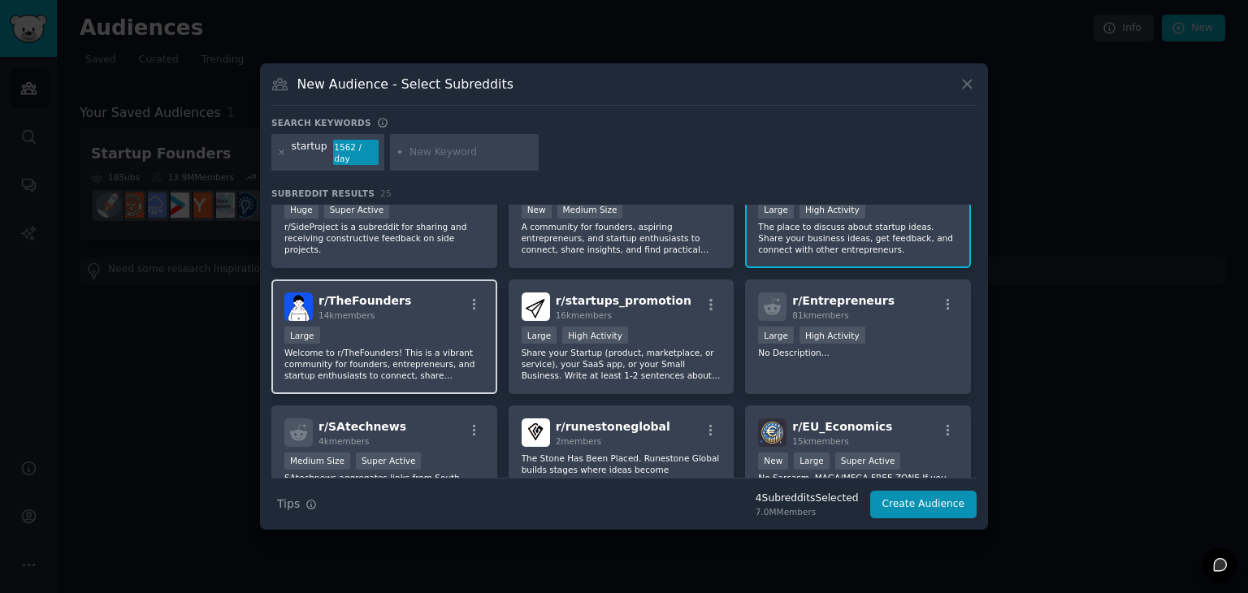
click at [432, 333] on div "Large" at bounding box center [384, 337] width 200 height 20
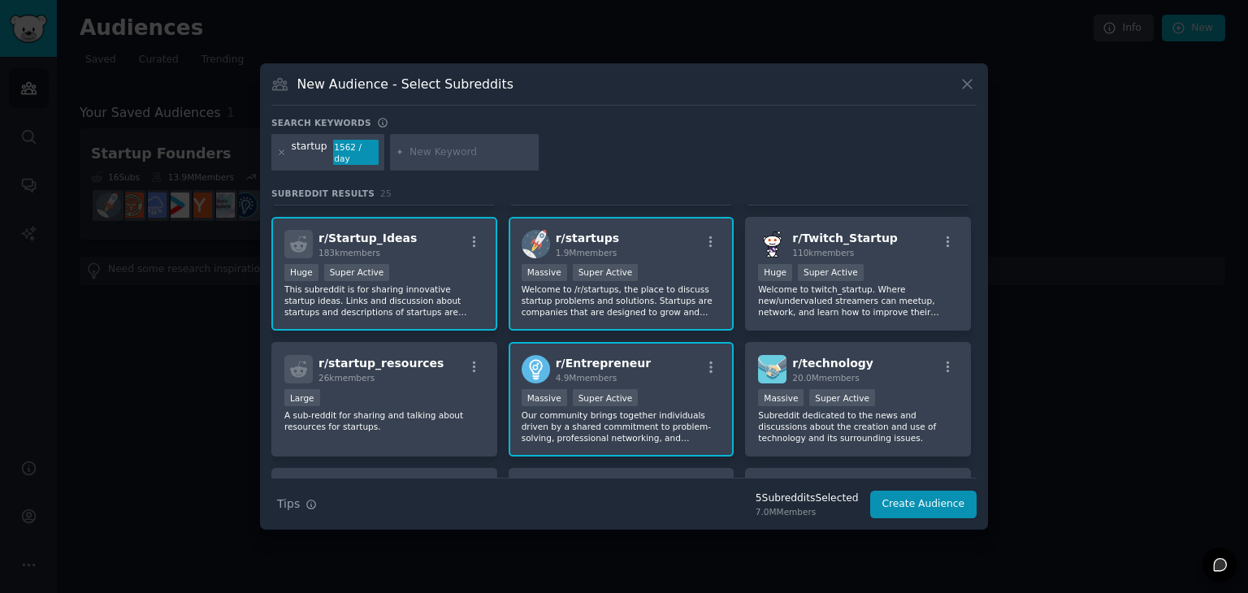
scroll to position [0, 0]
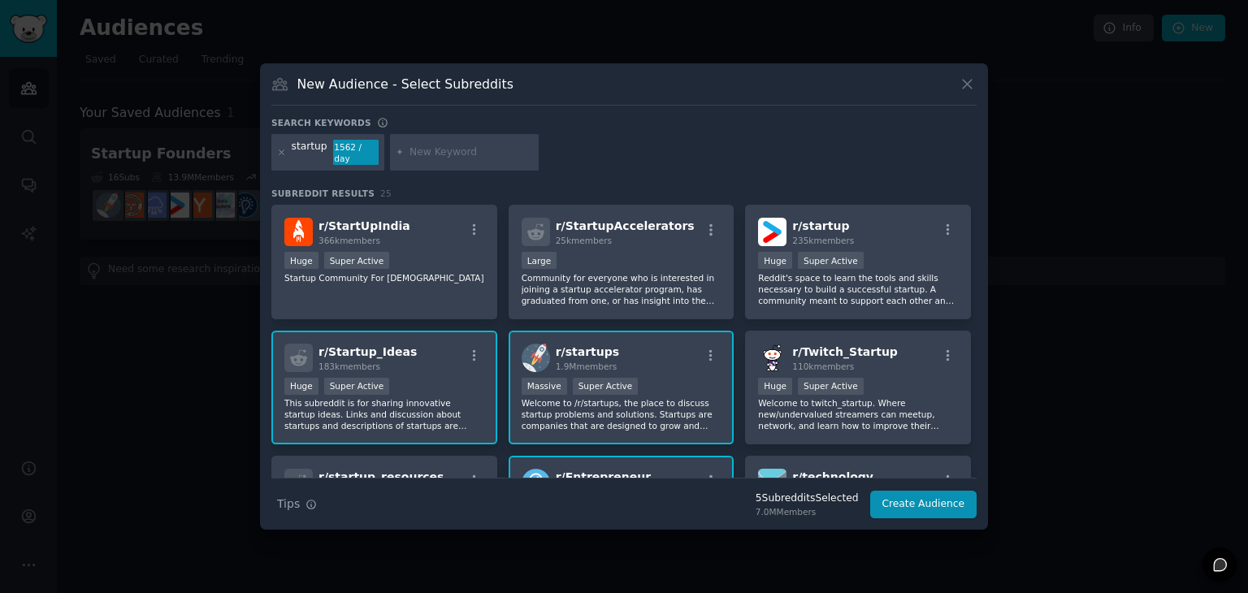
click at [465, 147] on input "text" at bounding box center [472, 152] width 124 height 15
type input "small business"
click at [911, 501] on button "Create Audience" at bounding box center [923, 505] width 107 height 28
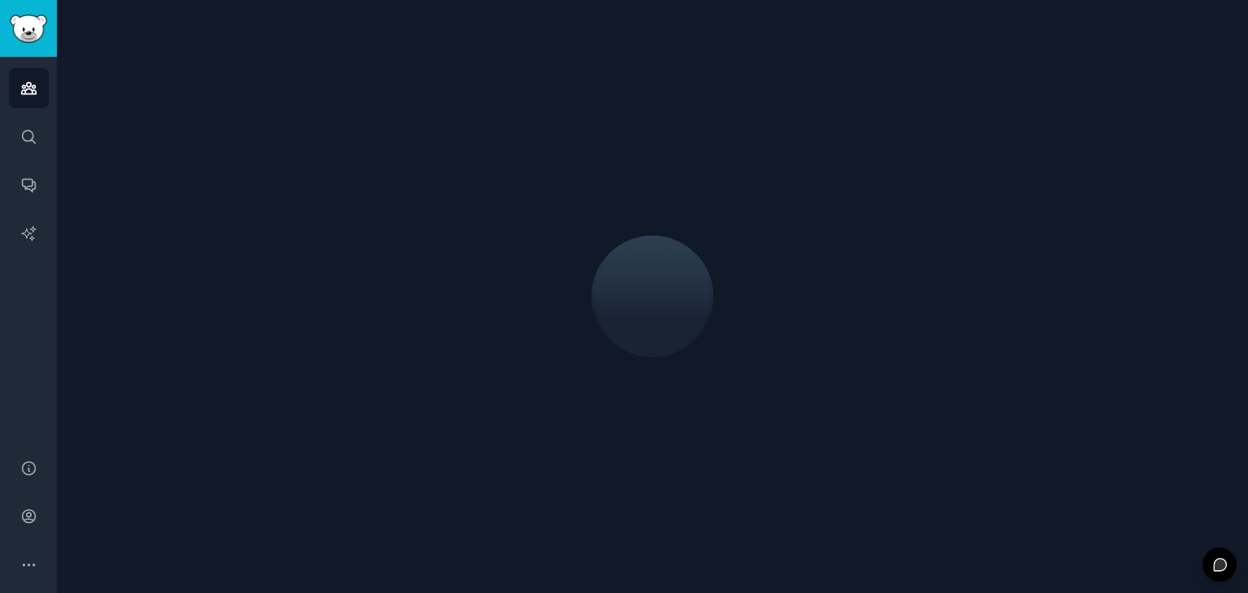
click at [392, 150] on div at bounding box center [652, 296] width 1191 height 593
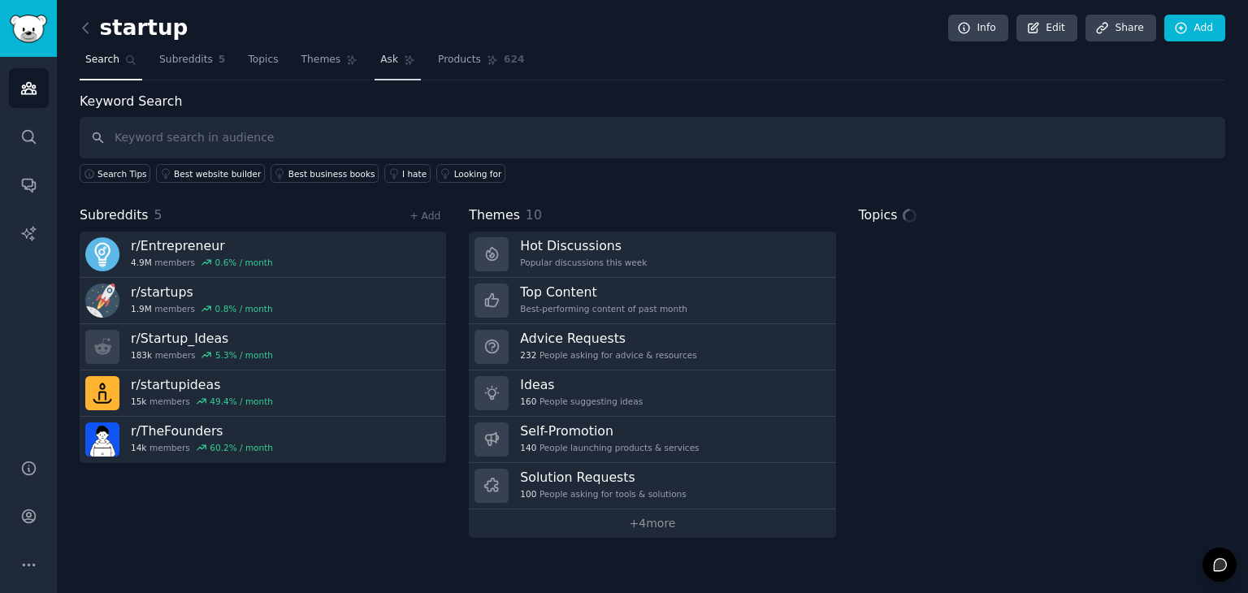
click at [380, 60] on span "Ask" at bounding box center [389, 60] width 18 height 15
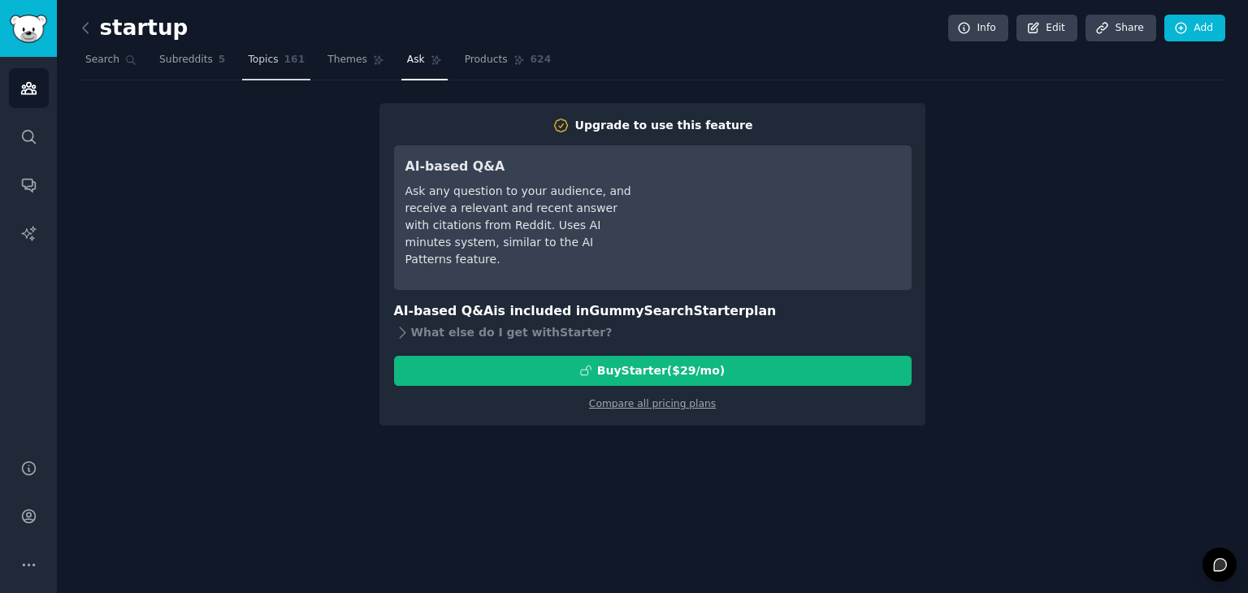
click at [248, 59] on span "Topics" at bounding box center [263, 60] width 30 height 15
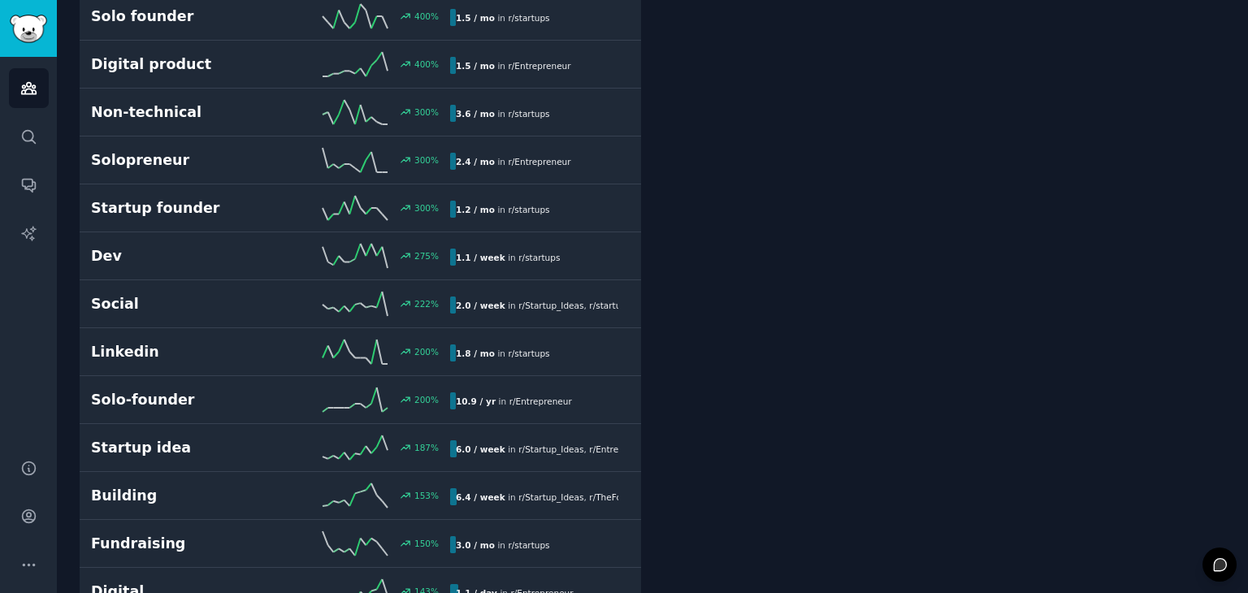
scroll to position [322, 0]
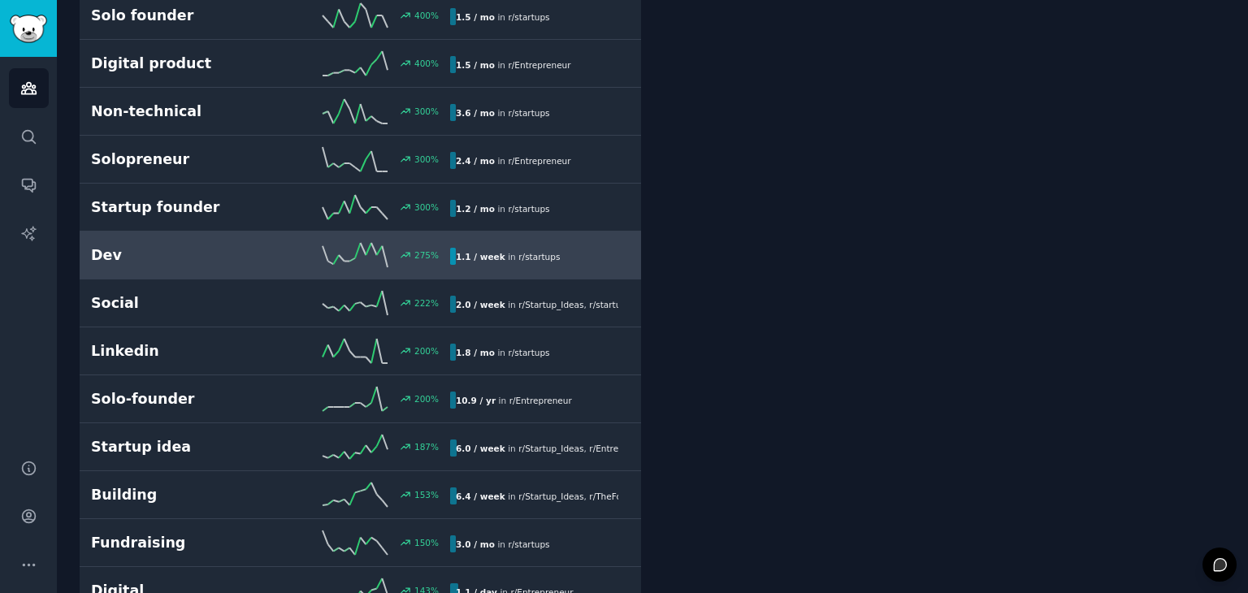
click at [202, 259] on h2 "Dev" at bounding box center [181, 255] width 180 height 20
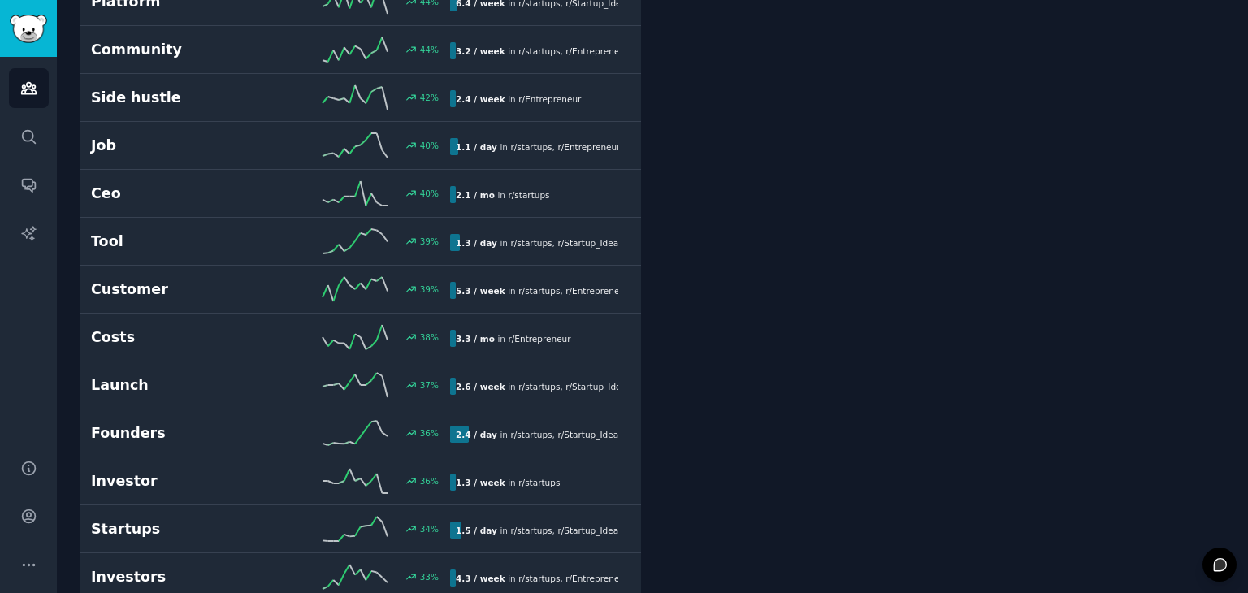
scroll to position [2533, 0]
